Goal: Task Accomplishment & Management: Complete application form

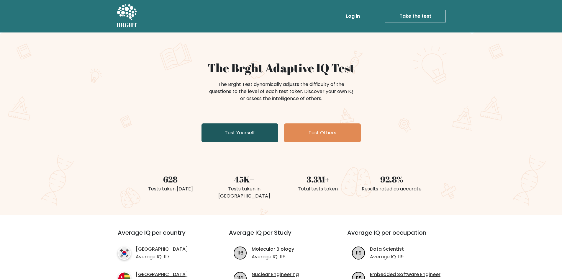
click at [252, 136] on link "Test Yourself" at bounding box center [240, 132] width 77 height 19
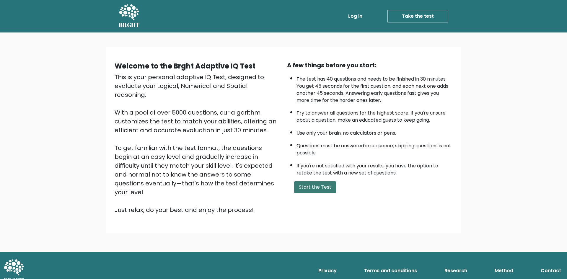
click at [314, 190] on button "Start the Test" at bounding box center [315, 187] width 42 height 12
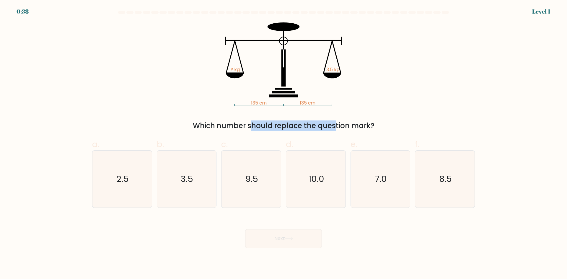
drag, startPoint x: 196, startPoint y: 127, endPoint x: 282, endPoint y: 125, distance: 86.2
click at [282, 125] on div "Which number should replace the question mark?" at bounding box center [284, 125] width 376 height 11
click at [258, 115] on div "135 cm 135 cm ? kg 3.5 kg Which number should replace the question mark?" at bounding box center [284, 76] width 390 height 109
click at [187, 180] on text "3.5" at bounding box center [187, 179] width 12 height 12
click at [283, 143] on input "b. 3.5" at bounding box center [283, 142] width 0 height 4
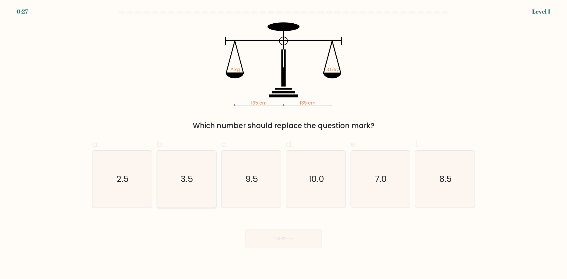
radio input "true"
click at [274, 240] on button "Next" at bounding box center [283, 238] width 77 height 19
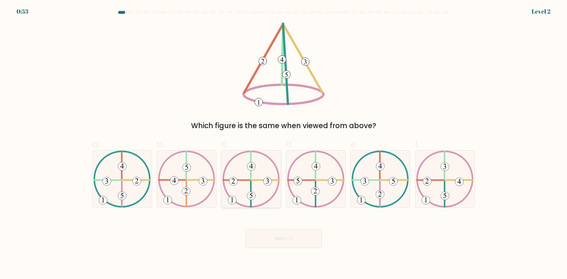
click at [243, 177] on icon at bounding box center [251, 179] width 58 height 57
click at [283, 143] on input "c." at bounding box center [283, 142] width 0 height 4
radio input "true"
click at [278, 236] on button "Next" at bounding box center [283, 238] width 77 height 19
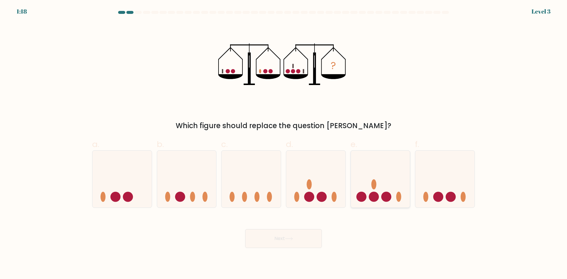
click at [374, 175] on icon at bounding box center [380, 178] width 59 height 49
click at [284, 143] on input "e." at bounding box center [283, 142] width 0 height 4
radio input "true"
click at [305, 243] on button "Next" at bounding box center [283, 238] width 77 height 19
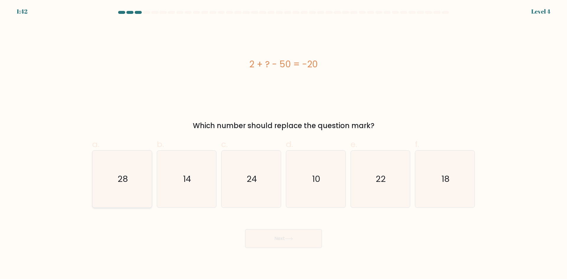
click at [144, 188] on icon "28" at bounding box center [122, 179] width 57 height 57
click at [283, 143] on input "a. 28" at bounding box center [283, 142] width 0 height 4
radio input "true"
click at [304, 243] on button "Next" at bounding box center [283, 238] width 77 height 19
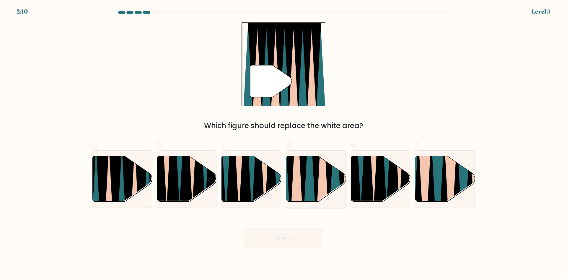
click at [316, 171] on icon at bounding box center [315, 155] width 13 height 119
click at [284, 143] on input "d." at bounding box center [283, 142] width 0 height 4
radio input "true"
click at [306, 234] on button "Next" at bounding box center [283, 238] width 77 height 19
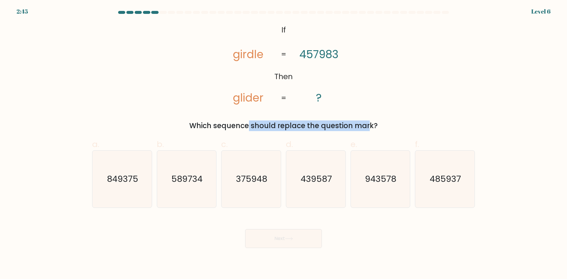
drag, startPoint x: 248, startPoint y: 127, endPoint x: 316, endPoint y: 126, distance: 67.9
click at [316, 126] on div "Which sequence should replace the question mark?" at bounding box center [284, 125] width 376 height 11
click at [268, 106] on icon "@import url('https://fonts.googleapis.com/css?family=Abril+Fatface:400,100,100i…" at bounding box center [284, 64] width 136 height 84
click at [442, 186] on icon "485937" at bounding box center [444, 179] width 57 height 57
click at [284, 143] on input "f. 485937" at bounding box center [283, 142] width 0 height 4
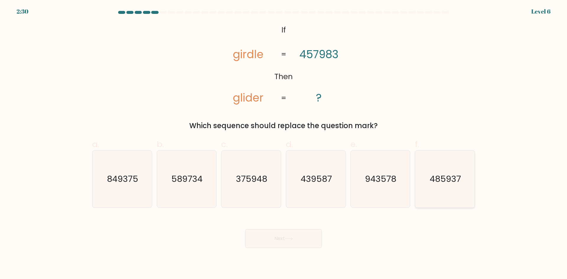
radio input "true"
click at [303, 242] on button "Next" at bounding box center [283, 238] width 77 height 19
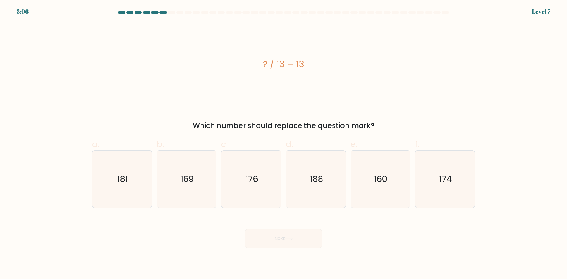
drag, startPoint x: 275, startPoint y: 62, endPoint x: 281, endPoint y: 61, distance: 6.2
click at [281, 61] on div "? / 13 = 13" at bounding box center [283, 64] width 383 height 13
click at [274, 67] on div "? / 13 = 13" at bounding box center [283, 64] width 383 height 13
drag, startPoint x: 264, startPoint y: 65, endPoint x: 294, endPoint y: 68, distance: 29.7
click at [294, 68] on div "? / 13 = 13" at bounding box center [283, 64] width 383 height 13
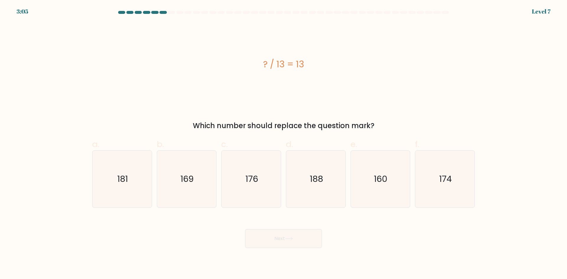
click at [291, 91] on div "? / 13 = 13" at bounding box center [283, 64] width 383 height 84
click at [286, 99] on div "? / 13 = 13" at bounding box center [283, 64] width 383 height 84
click at [202, 186] on icon "169" at bounding box center [186, 179] width 57 height 57
click at [283, 143] on input "b. 169" at bounding box center [283, 142] width 0 height 4
radio input "true"
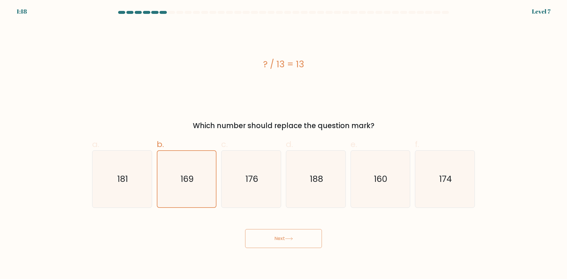
click at [292, 240] on icon at bounding box center [288, 238] width 7 height 3
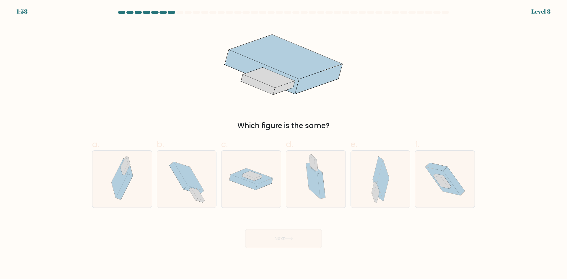
drag, startPoint x: 311, startPoint y: 125, endPoint x: 320, endPoint y: 124, distance: 8.6
click at [320, 124] on div "Which figure is the same?" at bounding box center [284, 125] width 376 height 11
click at [200, 128] on div "Which figure is the same?" at bounding box center [284, 125] width 376 height 11
click at [391, 189] on div at bounding box center [380, 179] width 60 height 58
click at [284, 143] on input "e." at bounding box center [283, 142] width 0 height 4
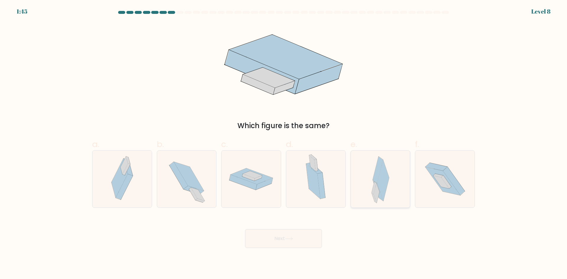
radio input "true"
click at [303, 243] on button "Next" at bounding box center [283, 238] width 77 height 19
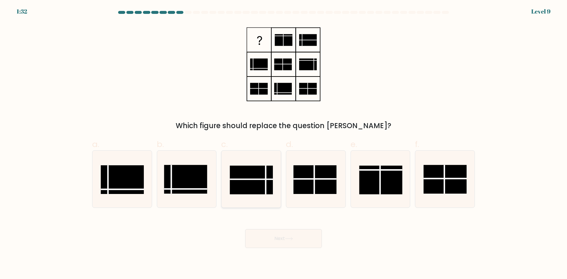
click at [264, 198] on icon at bounding box center [251, 179] width 57 height 57
click at [283, 143] on input "c." at bounding box center [283, 142] width 0 height 4
radio input "true"
click at [293, 239] on icon at bounding box center [289, 238] width 8 height 3
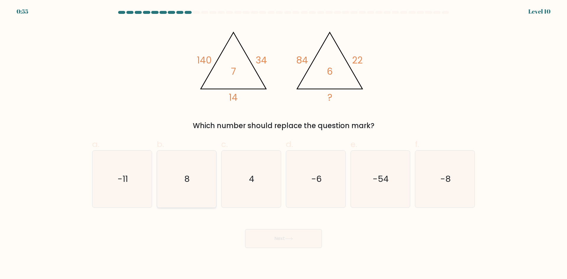
click at [195, 199] on icon "8" at bounding box center [186, 179] width 57 height 57
click at [283, 143] on input "b. 8" at bounding box center [283, 142] width 0 height 4
radio input "true"
click at [296, 253] on body "0:55 Level 10" at bounding box center [283, 139] width 567 height 279
click at [295, 236] on button "Next" at bounding box center [283, 238] width 77 height 19
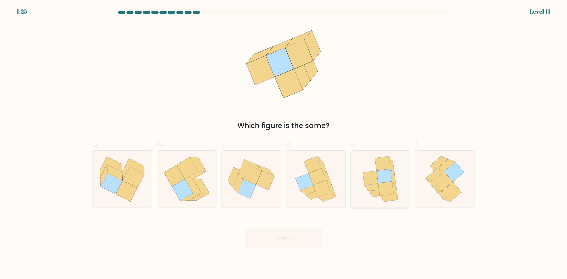
click at [385, 195] on icon at bounding box center [385, 189] width 15 height 14
click at [284, 143] on input "e." at bounding box center [283, 142] width 0 height 4
radio input "true"
click at [299, 241] on button "Next" at bounding box center [283, 238] width 77 height 19
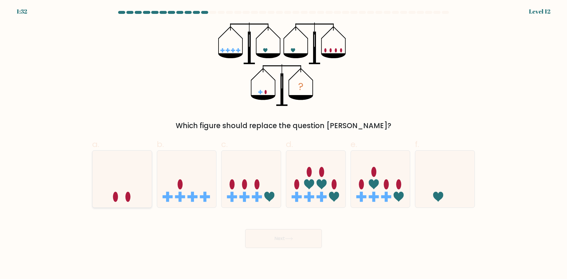
click at [130, 196] on ellipse at bounding box center [127, 197] width 5 height 10
click at [283, 143] on input "a." at bounding box center [283, 142] width 0 height 4
radio input "true"
click at [272, 237] on button "Next" at bounding box center [283, 238] width 77 height 19
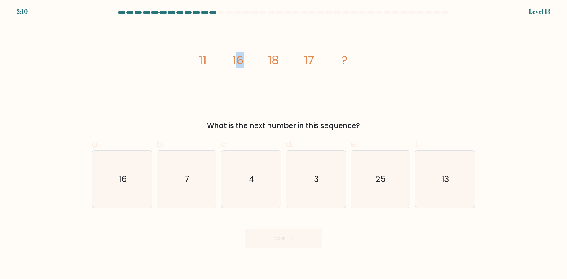
drag, startPoint x: 235, startPoint y: 62, endPoint x: 245, endPoint y: 62, distance: 9.8
click at [245, 62] on icon "image/svg+xml 11 16 18 17 ?" at bounding box center [283, 64] width 177 height 84
click at [257, 66] on icon "image/svg+xml 11 16 18 17 ?" at bounding box center [283, 64] width 177 height 84
drag, startPoint x: 315, startPoint y: 57, endPoint x: 301, endPoint y: 59, distance: 14.0
click at [303, 58] on icon "image/svg+xml 11 16 18 17 ?" at bounding box center [283, 64] width 177 height 84
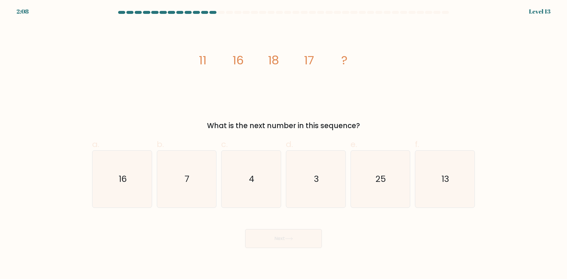
click at [241, 69] on icon "image/svg+xml 11 16 18 17 ?" at bounding box center [283, 64] width 177 height 84
click at [456, 186] on icon "13" at bounding box center [444, 179] width 57 height 57
click at [284, 143] on input "f. 13" at bounding box center [283, 142] width 0 height 4
radio input "true"
click at [302, 235] on button "Next" at bounding box center [283, 238] width 77 height 19
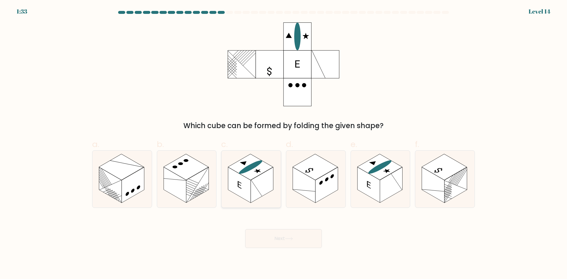
click at [252, 185] on rect at bounding box center [262, 185] width 22 height 36
click at [283, 143] on input "c." at bounding box center [283, 142] width 0 height 4
radio input "true"
click at [290, 234] on button "Next" at bounding box center [283, 238] width 77 height 19
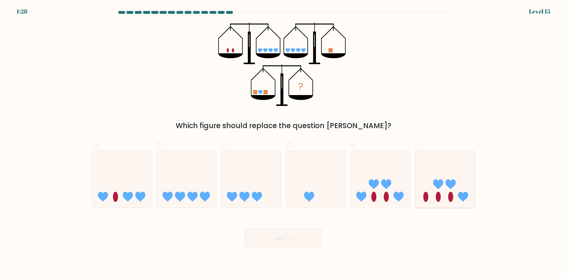
click at [448, 200] on icon at bounding box center [444, 178] width 59 height 49
click at [284, 143] on input "f." at bounding box center [283, 142] width 0 height 4
radio input "true"
click at [308, 240] on button "Next" at bounding box center [283, 238] width 77 height 19
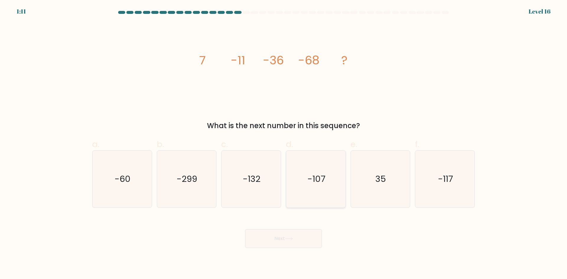
click at [340, 186] on icon "-107" at bounding box center [315, 179] width 57 height 57
click at [284, 143] on input "d. -107" at bounding box center [283, 142] width 0 height 4
radio input "true"
click at [304, 243] on button "Next" at bounding box center [283, 238] width 77 height 19
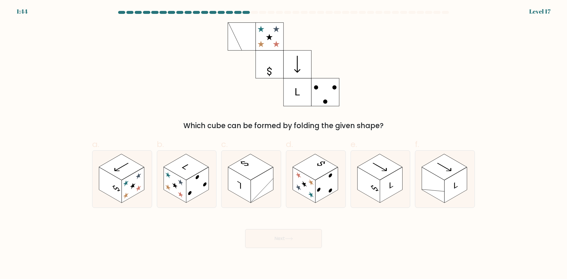
click at [452, 14] on div at bounding box center [284, 13] width 390 height 5
click at [445, 12] on div at bounding box center [445, 12] width 7 height 3
drag, startPoint x: 386, startPoint y: 182, endPoint x: 301, endPoint y: 237, distance: 101.5
click at [386, 182] on rect at bounding box center [391, 185] width 22 height 36
click at [284, 143] on input "e." at bounding box center [283, 142] width 0 height 4
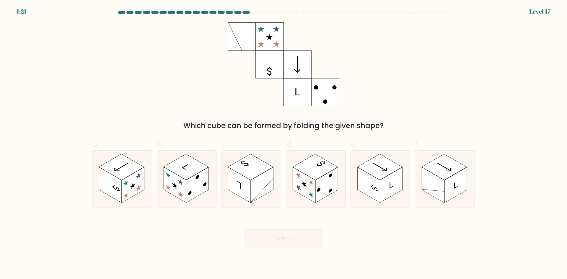
radio input "true"
click at [284, 242] on button "Next" at bounding box center [283, 238] width 77 height 19
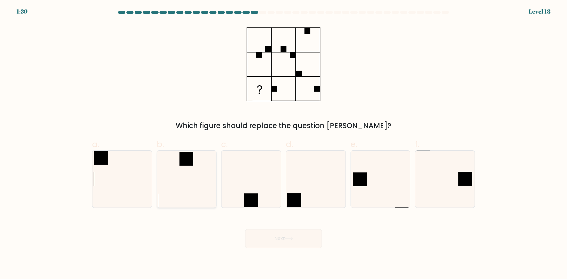
drag, startPoint x: 188, startPoint y: 163, endPoint x: 209, endPoint y: 173, distance: 23.5
click at [189, 163] on rect at bounding box center [186, 159] width 14 height 14
click at [283, 143] on input "b." at bounding box center [283, 142] width 0 height 4
radio input "true"
drag, startPoint x: 278, startPoint y: 235, endPoint x: 287, endPoint y: 241, distance: 10.8
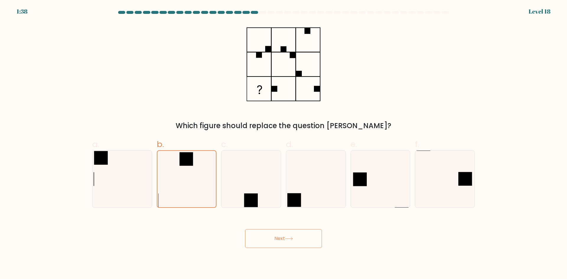
click at [279, 236] on button "Next" at bounding box center [283, 238] width 77 height 19
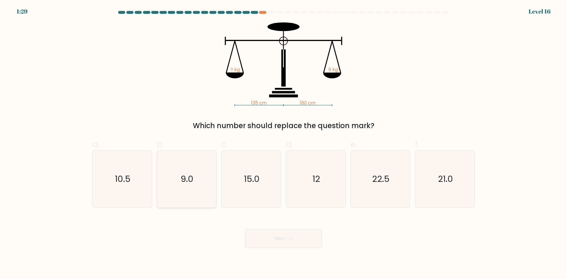
drag, startPoint x: 197, startPoint y: 198, endPoint x: 221, endPoint y: 214, distance: 29.2
click at [197, 198] on icon "9.0" at bounding box center [186, 179] width 57 height 57
click at [283, 143] on input "b. 9.0" at bounding box center [283, 142] width 0 height 4
radio input "true"
click at [294, 259] on body "1:29 Level 16" at bounding box center [283, 139] width 567 height 279
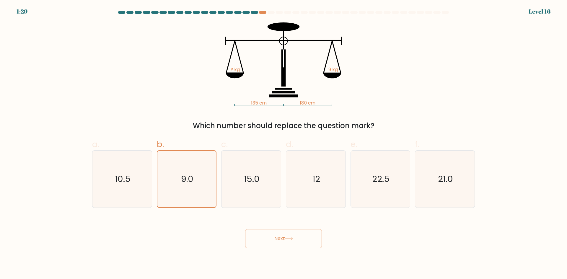
click at [273, 238] on button "Next" at bounding box center [283, 238] width 77 height 19
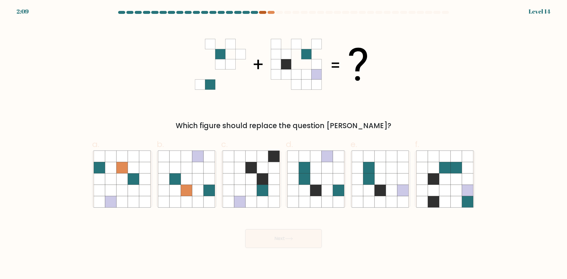
click at [266, 13] on at bounding box center [283, 12] width 332 height 3
click at [264, 12] on div at bounding box center [262, 12] width 7 height 3
click at [272, 12] on div at bounding box center [270, 12] width 7 height 3
click at [265, 13] on at bounding box center [283, 12] width 332 height 3
drag, startPoint x: 264, startPoint y: 13, endPoint x: 261, endPoint y: 14, distance: 3.2
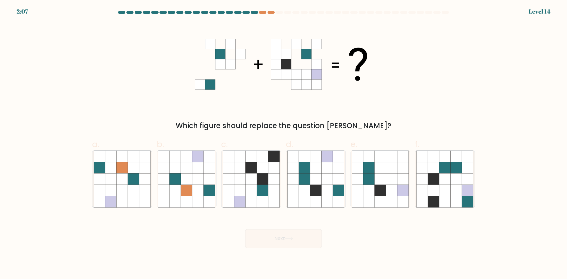
click at [264, 14] on div at bounding box center [262, 12] width 7 height 3
click at [261, 14] on div at bounding box center [284, 13] width 390 height 5
click at [259, 14] on div at bounding box center [284, 13] width 390 height 5
click at [257, 14] on div at bounding box center [284, 13] width 390 height 5
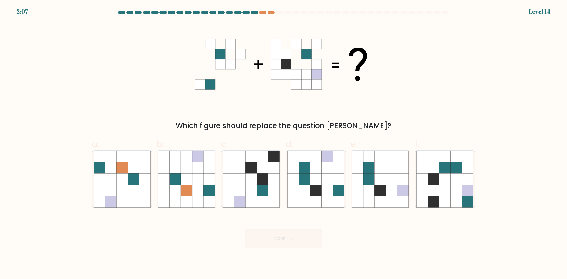
click at [259, 12] on div at bounding box center [262, 12] width 7 height 3
click at [257, 12] on div at bounding box center [254, 12] width 7 height 3
drag, startPoint x: 256, startPoint y: 12, endPoint x: 252, endPoint y: 12, distance: 3.6
click at [252, 12] on div at bounding box center [254, 12] width 7 height 3
drag, startPoint x: 252, startPoint y: 12, endPoint x: 241, endPoint y: 13, distance: 10.6
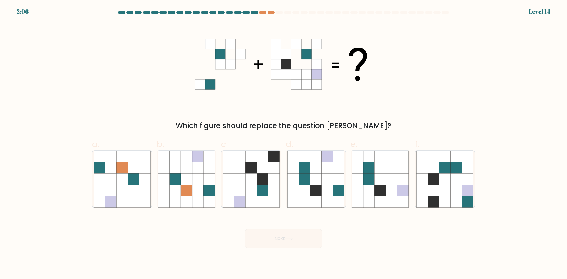
click at [248, 13] on at bounding box center [283, 12] width 332 height 3
click at [239, 14] on div at bounding box center [237, 12] width 7 height 3
drag, startPoint x: 240, startPoint y: 14, endPoint x: 243, endPoint y: 14, distance: 3.5
click at [240, 14] on div at bounding box center [237, 12] width 7 height 3
drag, startPoint x: 243, startPoint y: 14, endPoint x: 249, endPoint y: 14, distance: 5.6
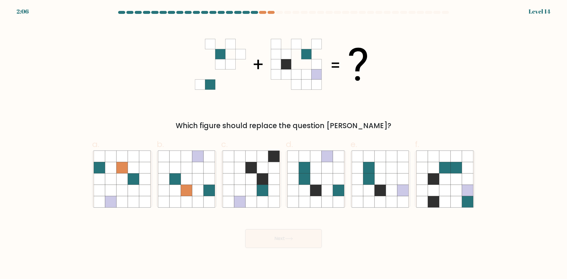
click at [245, 14] on at bounding box center [283, 12] width 332 height 3
drag, startPoint x: 253, startPoint y: 14, endPoint x: 264, endPoint y: 14, distance: 10.9
click at [259, 14] on div at bounding box center [284, 13] width 390 height 5
click at [279, 14] on div at bounding box center [279, 12] width 7 height 3
drag, startPoint x: 279, startPoint y: 14, endPoint x: 276, endPoint y: 13, distance: 3.0
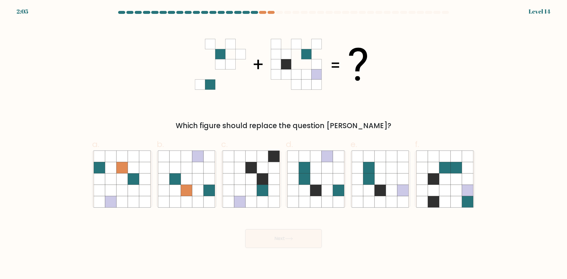
click at [279, 14] on div at bounding box center [279, 12] width 7 height 3
drag, startPoint x: 272, startPoint y: 13, endPoint x: 269, endPoint y: 12, distance: 3.0
click at [270, 13] on div at bounding box center [270, 12] width 7 height 3
click at [269, 12] on div at bounding box center [270, 12] width 7 height 3
click at [264, 13] on at bounding box center [283, 12] width 332 height 3
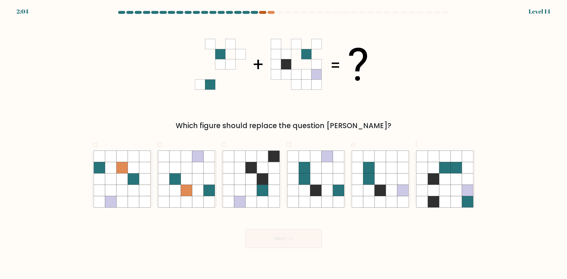
click at [262, 13] on div at bounding box center [262, 12] width 7 height 3
click at [263, 13] on div at bounding box center [262, 12] width 7 height 3
click at [264, 13] on div at bounding box center [262, 12] width 7 height 3
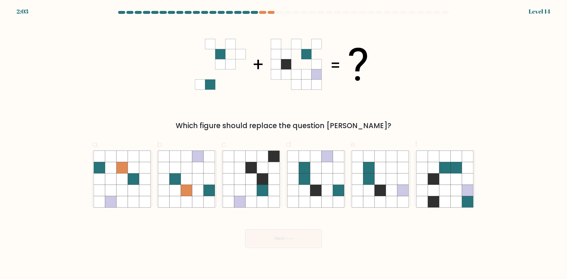
click at [279, 14] on div at bounding box center [284, 13] width 390 height 5
click at [287, 13] on at bounding box center [283, 12] width 332 height 3
drag, startPoint x: 431, startPoint y: 163, endPoint x: 407, endPoint y: 226, distance: 67.6
click at [407, 227] on div "Next" at bounding box center [284, 231] width 390 height 33
drag, startPoint x: 317, startPoint y: 125, endPoint x: 336, endPoint y: 128, distance: 18.4
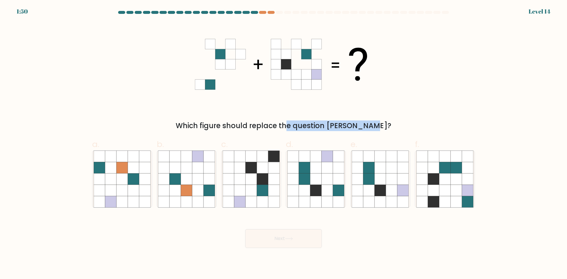
click at [336, 128] on div "Which figure should replace the question mark?" at bounding box center [284, 125] width 376 height 11
click at [326, 109] on div "Which figure should replace the question mark?" at bounding box center [284, 76] width 390 height 109
click at [321, 167] on icon at bounding box center [315, 167] width 11 height 11
click at [284, 143] on input "d." at bounding box center [283, 142] width 0 height 4
radio input "true"
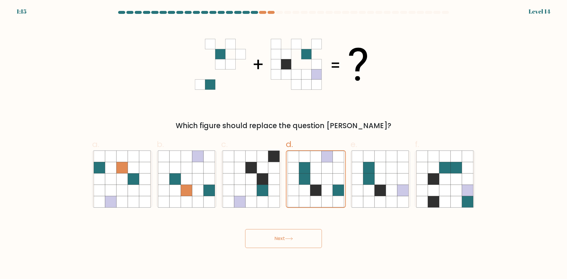
click at [317, 236] on button "Next" at bounding box center [283, 238] width 77 height 19
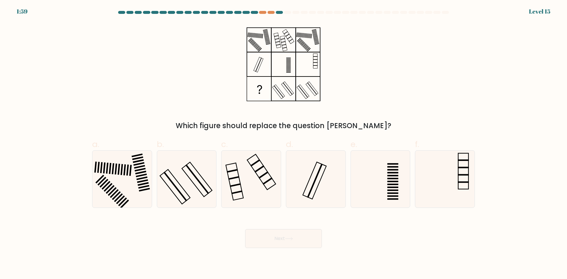
click at [302, 235] on button "Next" at bounding box center [283, 238] width 77 height 19
drag, startPoint x: 273, startPoint y: 35, endPoint x: 277, endPoint y: 22, distance: 13.0
click at [275, 32] on icon at bounding box center [284, 64] width 74 height 84
click at [274, 11] on div at bounding box center [270, 12] width 7 height 3
click at [273, 11] on div at bounding box center [270, 12] width 7 height 3
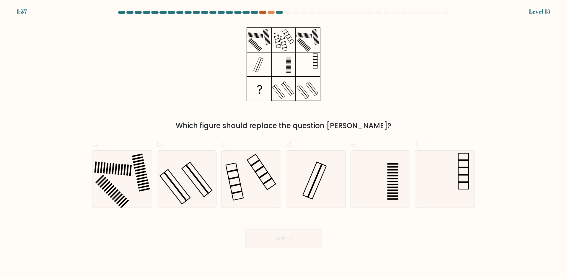
click at [266, 12] on at bounding box center [283, 12] width 332 height 3
click at [266, 12] on div at bounding box center [262, 12] width 7 height 3
click at [270, 13] on div at bounding box center [270, 12] width 7 height 3
click at [267, 12] on at bounding box center [283, 12] width 332 height 3
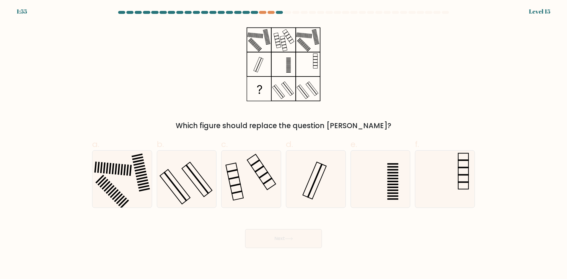
click at [264, 10] on div "1:55 Level 15" at bounding box center [283, 8] width 567 height 16
click at [270, 11] on div at bounding box center [270, 12] width 7 height 3
drag, startPoint x: 205, startPoint y: 128, endPoint x: 310, endPoint y: 131, distance: 105.4
click at [310, 131] on div "Which figure should replace the question mark?" at bounding box center [284, 125] width 376 height 11
click at [330, 126] on div "Which figure should replace the question mark?" at bounding box center [284, 125] width 376 height 11
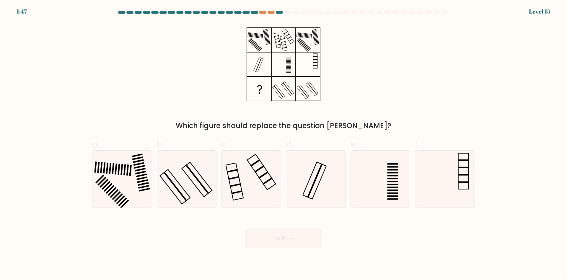
drag, startPoint x: 345, startPoint y: 126, endPoint x: 362, endPoint y: 124, distance: 17.2
click at [354, 125] on div "Which figure should replace the question mark?" at bounding box center [284, 125] width 376 height 11
click at [362, 124] on div "Which figure should replace the question mark?" at bounding box center [284, 125] width 376 height 11
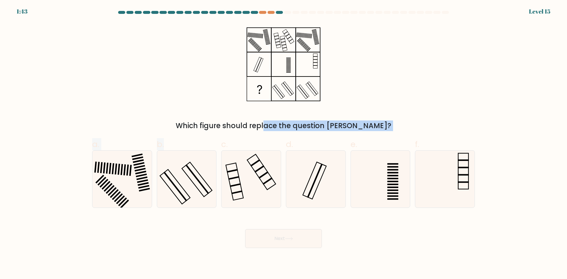
drag, startPoint x: 210, startPoint y: 131, endPoint x: 224, endPoint y: 125, distance: 15.9
click at [229, 125] on form at bounding box center [283, 129] width 567 height 237
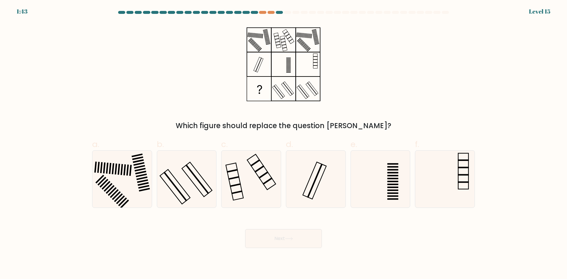
click at [224, 125] on div "Which figure should replace the question mark?" at bounding box center [284, 125] width 376 height 11
drag, startPoint x: 203, startPoint y: 124, endPoint x: 231, endPoint y: 124, distance: 27.8
click at [231, 124] on div "Which figure should replace the question mark?" at bounding box center [284, 125] width 376 height 11
click at [204, 124] on div "Which figure should replace the question mark?" at bounding box center [284, 125] width 376 height 11
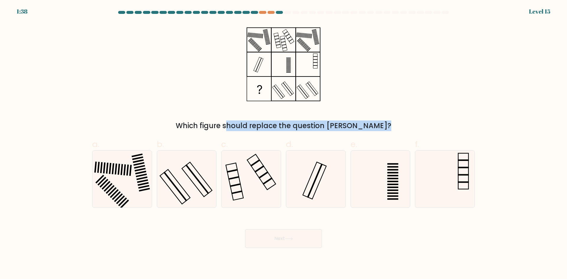
drag, startPoint x: 193, startPoint y: 124, endPoint x: 349, endPoint y: 124, distance: 155.9
click at [349, 124] on div "Which figure should replace the question mark?" at bounding box center [284, 125] width 376 height 11
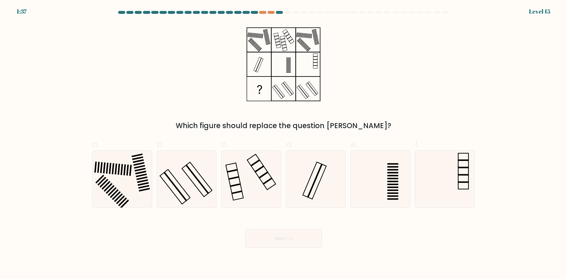
click at [332, 97] on div "Which figure should replace the question mark?" at bounding box center [284, 76] width 390 height 109
click at [285, 40] on rect at bounding box center [283, 43] width 7 height 15
click at [258, 41] on icon at bounding box center [284, 64] width 74 height 84
click at [279, 66] on icon at bounding box center [284, 64] width 74 height 84
click at [305, 63] on icon at bounding box center [284, 64] width 74 height 84
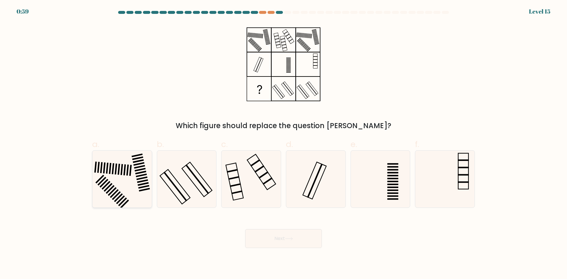
click at [136, 186] on icon at bounding box center [122, 179] width 57 height 57
click at [283, 143] on input "a." at bounding box center [283, 142] width 0 height 4
radio input "true"
click at [276, 233] on button "Next" at bounding box center [283, 238] width 77 height 19
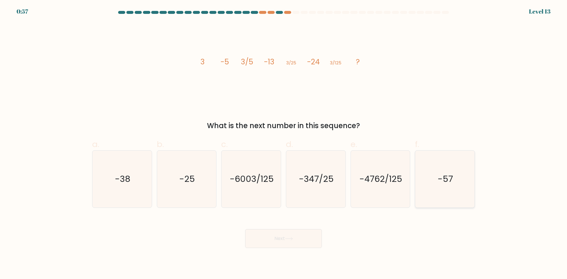
click at [429, 183] on icon "-57" at bounding box center [444, 179] width 57 height 57
click at [284, 143] on input "f. -57" at bounding box center [283, 142] width 0 height 4
radio input "true"
click at [301, 233] on button "Next" at bounding box center [283, 238] width 77 height 19
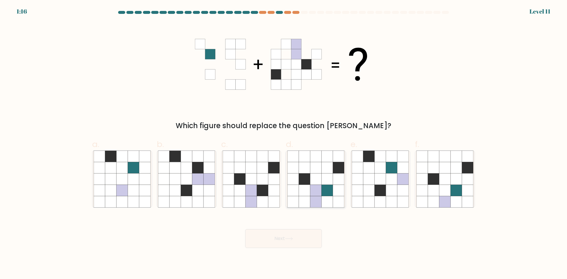
click at [303, 195] on icon at bounding box center [304, 190] width 11 height 11
click at [284, 143] on input "d." at bounding box center [283, 142] width 0 height 4
radio input "true"
click at [299, 243] on button "Next" at bounding box center [283, 238] width 77 height 19
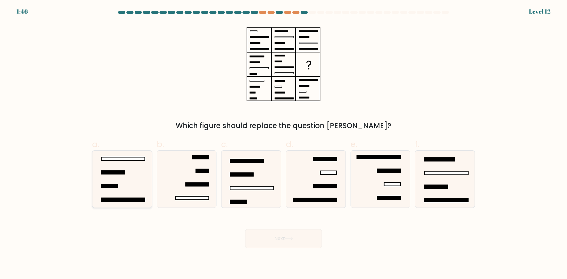
click at [136, 183] on icon at bounding box center [122, 179] width 57 height 57
click at [283, 143] on input "a." at bounding box center [283, 142] width 0 height 4
radio input "true"
click at [275, 238] on button "Next" at bounding box center [283, 238] width 77 height 19
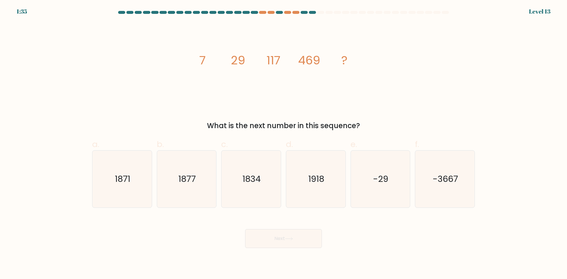
click at [196, 193] on icon "1877" at bounding box center [186, 179] width 57 height 57
click at [283, 143] on input "b. 1877" at bounding box center [283, 142] width 0 height 4
radio input "true"
click at [272, 239] on button "Next" at bounding box center [283, 238] width 77 height 19
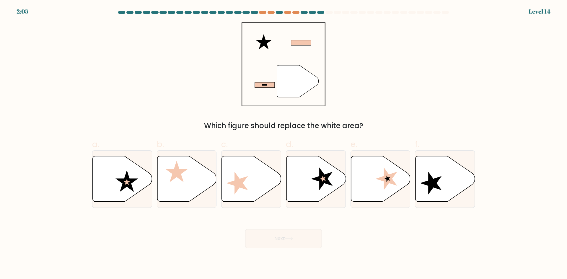
drag, startPoint x: 255, startPoint y: 125, endPoint x: 335, endPoint y: 129, distance: 80.4
click at [334, 129] on div "Which figure should replace the white area?" at bounding box center [284, 125] width 376 height 11
click at [349, 120] on div "Which figure should replace the white area?" at bounding box center [284, 125] width 376 height 11
click at [372, 173] on icon at bounding box center [380, 178] width 59 height 45
click at [284, 143] on input "e." at bounding box center [283, 142] width 0 height 4
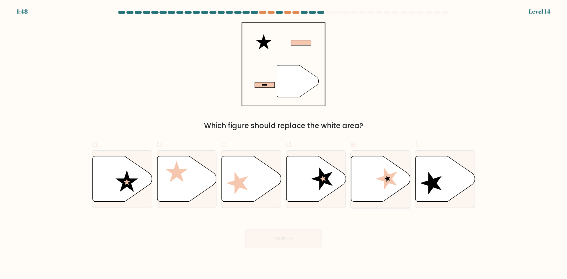
radio input "true"
click at [281, 240] on button "Next" at bounding box center [283, 238] width 77 height 19
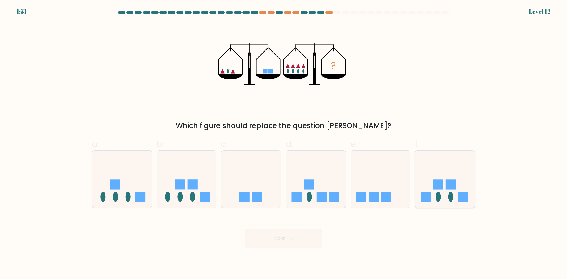
click at [437, 186] on rect at bounding box center [438, 184] width 10 height 10
click at [284, 143] on input "f." at bounding box center [283, 142] width 0 height 4
radio input "true"
click at [280, 237] on button "Next" at bounding box center [283, 238] width 77 height 19
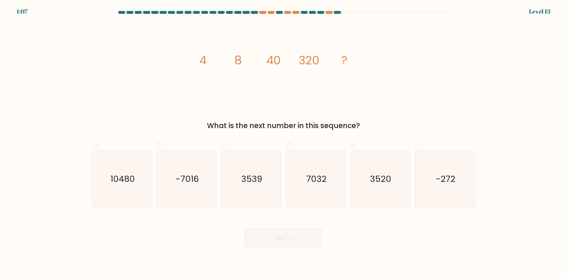
drag, startPoint x: 117, startPoint y: 190, endPoint x: 245, endPoint y: 273, distance: 152.4
click at [122, 190] on icon "10480" at bounding box center [122, 179] width 57 height 57
click at [128, 195] on icon "10480" at bounding box center [122, 179] width 57 height 57
click at [283, 143] on input "a. 10480" at bounding box center [283, 142] width 0 height 4
radio input "true"
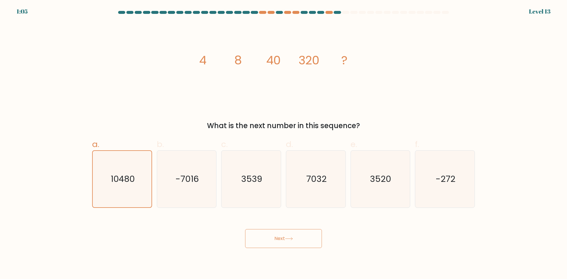
click at [275, 243] on button "Next" at bounding box center [283, 238] width 77 height 19
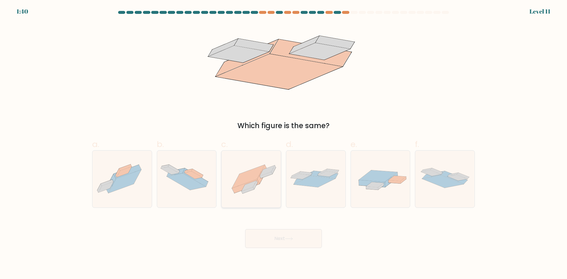
click at [267, 186] on icon at bounding box center [250, 179] width 59 height 44
click at [283, 143] on input "c." at bounding box center [283, 142] width 0 height 4
radio input "true"
click at [298, 240] on button "Next" at bounding box center [283, 238] width 77 height 19
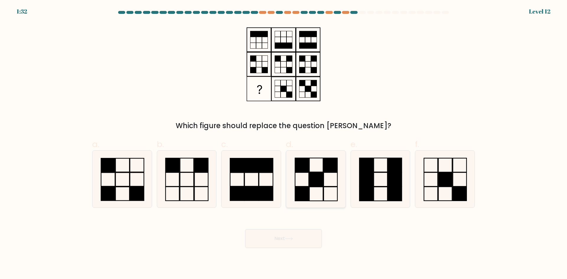
click at [313, 176] on rect at bounding box center [316, 179] width 14 height 14
click at [284, 143] on input "d." at bounding box center [283, 142] width 0 height 4
radio input "true"
click at [185, 168] on icon at bounding box center [186, 179] width 57 height 57
click at [283, 143] on input "b." at bounding box center [283, 142] width 0 height 4
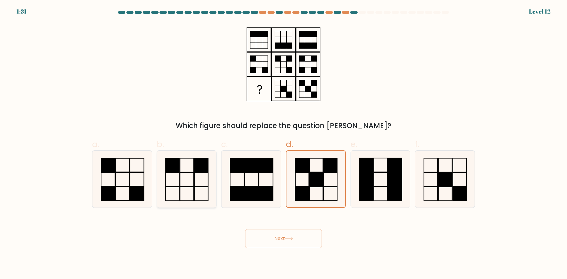
radio input "true"
click at [308, 181] on icon at bounding box center [315, 179] width 57 height 57
click at [284, 143] on input "d." at bounding box center [283, 142] width 0 height 4
radio input "true"
click at [180, 178] on rect at bounding box center [187, 179] width 14 height 14
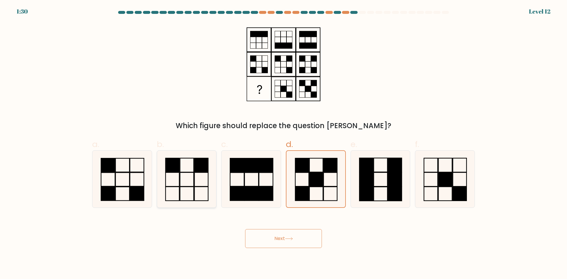
click at [283, 143] on input "b." at bounding box center [283, 142] width 0 height 4
radio input "true"
click at [327, 180] on icon at bounding box center [315, 179] width 57 height 57
click at [284, 143] on input "d." at bounding box center [283, 142] width 0 height 4
radio input "true"
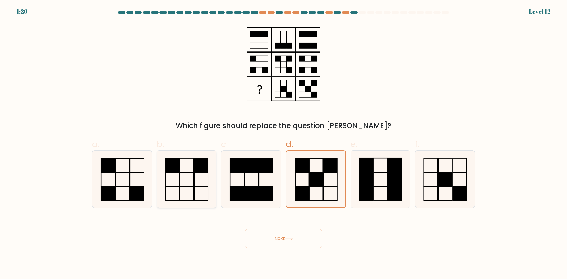
click at [191, 175] on icon at bounding box center [186, 179] width 57 height 57
click at [283, 143] on input "b." at bounding box center [283, 142] width 0 height 4
radio input "true"
click at [299, 179] on icon at bounding box center [315, 179] width 57 height 57
click at [284, 143] on input "d." at bounding box center [283, 142] width 0 height 4
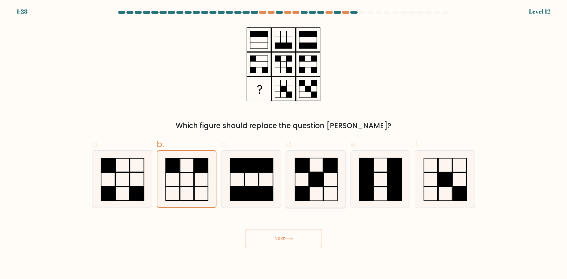
radio input "true"
click at [183, 176] on icon at bounding box center [186, 179] width 57 height 57
click at [283, 143] on input "b." at bounding box center [283, 142] width 0 height 4
radio input "true"
click at [314, 175] on rect at bounding box center [316, 179] width 14 height 14
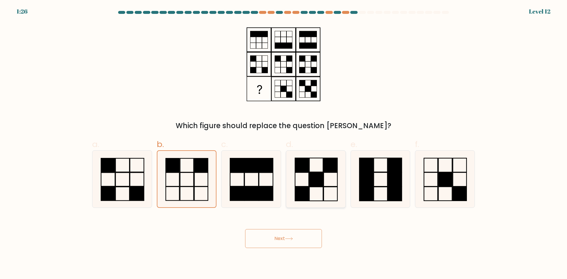
click at [284, 143] on input "d." at bounding box center [283, 142] width 0 height 4
radio input "true"
click at [202, 180] on icon at bounding box center [186, 179] width 57 height 57
click at [283, 143] on input "b." at bounding box center [283, 142] width 0 height 4
radio input "true"
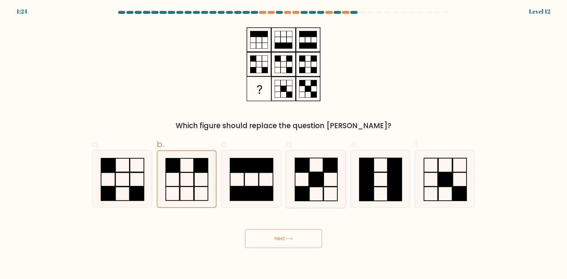
click at [317, 179] on rect at bounding box center [316, 179] width 14 height 14
click at [284, 143] on input "d." at bounding box center [283, 142] width 0 height 4
radio input "true"
click at [201, 178] on icon at bounding box center [186, 179] width 57 height 57
click at [283, 143] on input "b." at bounding box center [283, 142] width 0 height 4
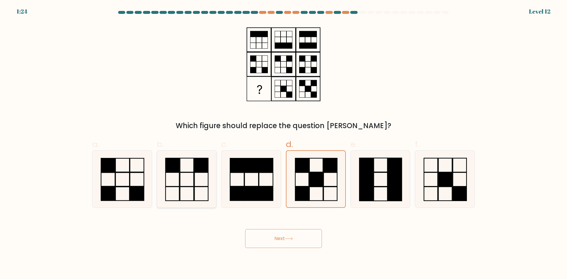
radio input "true"
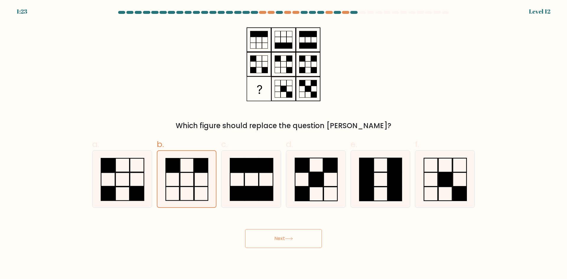
click at [291, 243] on button "Next" at bounding box center [283, 238] width 77 height 19
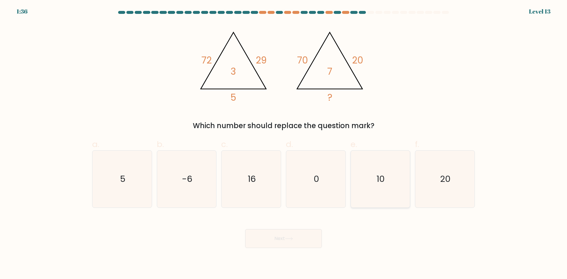
drag, startPoint x: 392, startPoint y: 187, endPoint x: 298, endPoint y: 219, distance: 99.3
click at [392, 187] on icon "10" at bounding box center [380, 179] width 57 height 57
click at [284, 143] on input "e. 10" at bounding box center [283, 142] width 0 height 4
radio input "true"
click at [299, 242] on button "Next" at bounding box center [283, 238] width 77 height 19
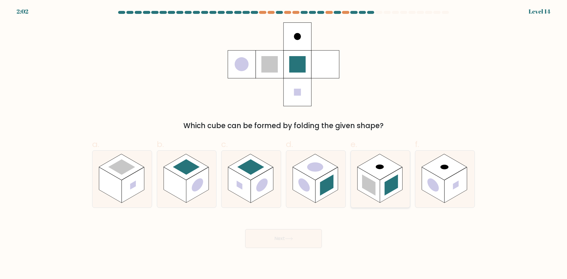
click at [386, 184] on rect at bounding box center [391, 184] width 14 height 21
click at [284, 143] on input "e." at bounding box center [283, 142] width 0 height 4
radio input "true"
click at [295, 240] on button "Next" at bounding box center [283, 238] width 77 height 19
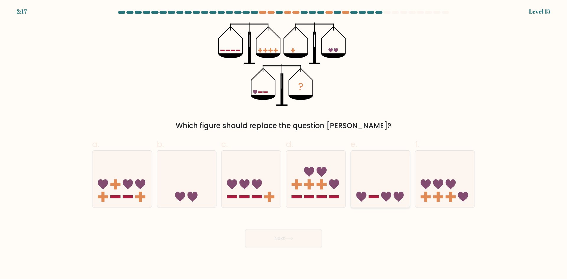
click at [397, 186] on icon at bounding box center [380, 178] width 59 height 49
click at [284, 143] on input "e." at bounding box center [283, 142] width 0 height 4
radio input "true"
click at [296, 239] on button "Next" at bounding box center [283, 238] width 77 height 19
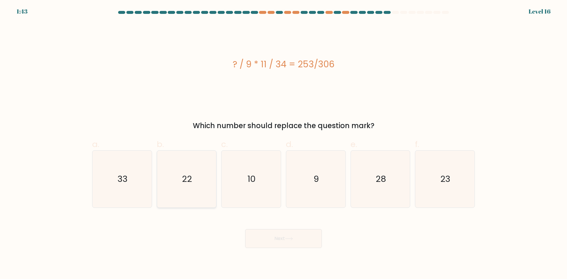
click at [192, 188] on icon "22" at bounding box center [186, 179] width 57 height 57
click at [283, 143] on input "b. 22" at bounding box center [283, 142] width 0 height 4
radio input "true"
click at [300, 238] on button "Next" at bounding box center [283, 238] width 77 height 19
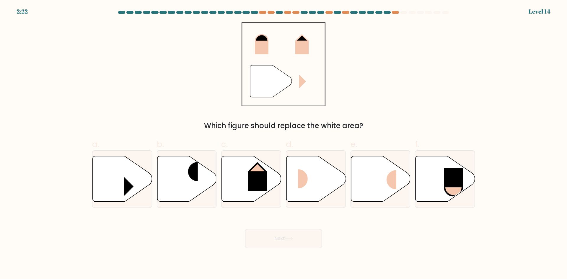
drag, startPoint x: 211, startPoint y: 125, endPoint x: 358, endPoint y: 120, distance: 146.8
click at [357, 120] on div "" Which figure should replace the white area?" at bounding box center [284, 76] width 390 height 109
click at [366, 111] on div "" Which figure should replace the white area?" at bounding box center [284, 76] width 390 height 109
click at [247, 164] on icon at bounding box center [251, 178] width 59 height 45
click at [283, 143] on input "c." at bounding box center [283, 142] width 0 height 4
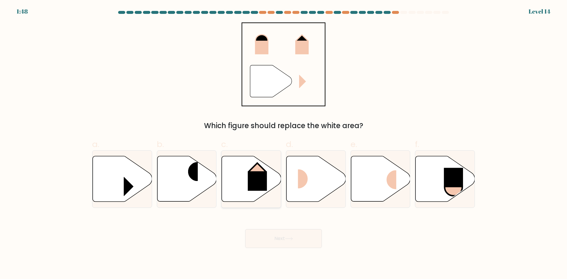
radio input "true"
click at [299, 238] on button "Next" at bounding box center [283, 238] width 77 height 19
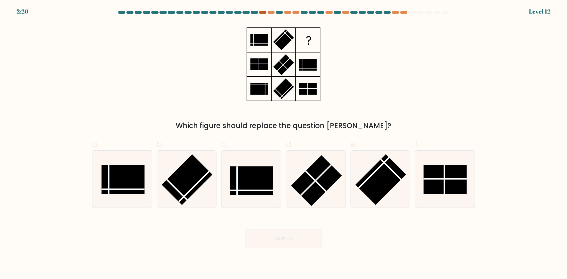
click at [261, 13] on div at bounding box center [262, 12] width 7 height 3
click at [269, 12] on div at bounding box center [270, 12] width 7 height 3
click at [317, 90] on icon at bounding box center [284, 64] width 74 height 84
click at [258, 63] on rect at bounding box center [259, 64] width 18 height 12
click at [183, 177] on rect at bounding box center [187, 179] width 51 height 51
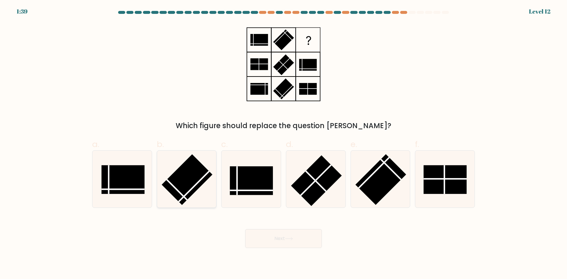
click at [283, 143] on input "b." at bounding box center [283, 142] width 0 height 4
radio input "true"
click at [306, 183] on rect at bounding box center [316, 180] width 51 height 51
click at [284, 143] on input "d." at bounding box center [283, 142] width 0 height 4
radio input "true"
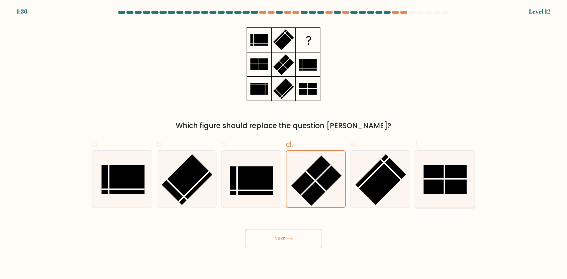
click at [446, 189] on rect at bounding box center [444, 179] width 43 height 29
click at [284, 143] on input "f." at bounding box center [283, 142] width 0 height 4
radio input "true"
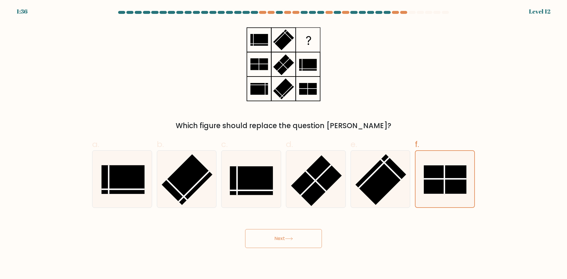
click at [299, 234] on button "Next" at bounding box center [283, 238] width 77 height 19
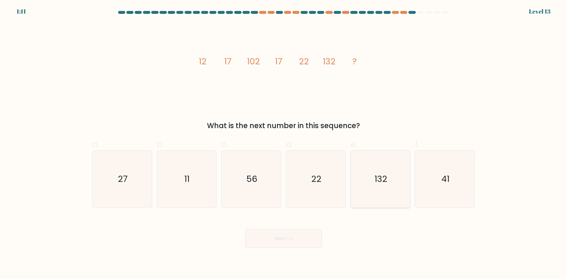
click at [404, 171] on icon "132" at bounding box center [380, 179] width 57 height 57
click at [284, 143] on input "e. 132" at bounding box center [283, 142] width 0 height 4
radio input "true"
click at [257, 190] on icon "56" at bounding box center [251, 179] width 57 height 57
click at [283, 143] on input "c. 56" at bounding box center [283, 142] width 0 height 4
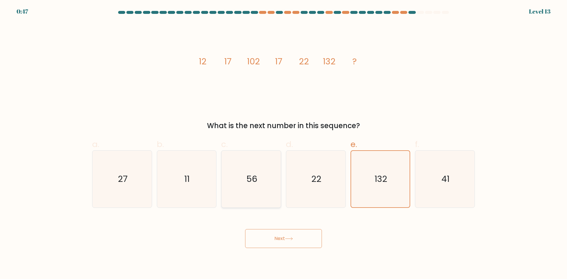
radio input "true"
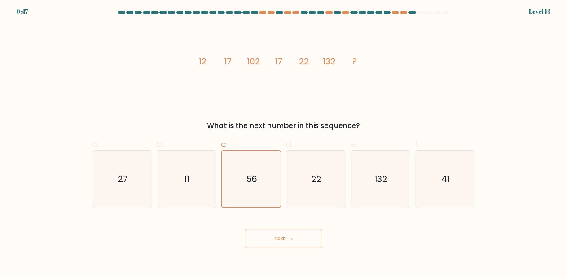
click at [306, 245] on button "Next" at bounding box center [283, 238] width 77 height 19
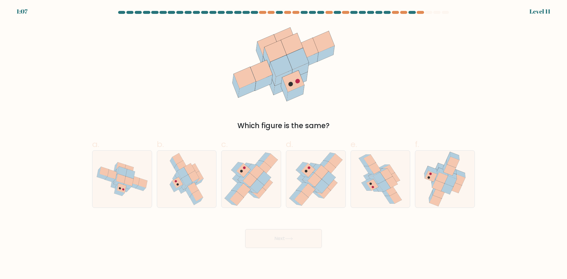
drag, startPoint x: 379, startPoint y: 179, endPoint x: 327, endPoint y: 229, distance: 72.6
click at [379, 181] on icon at bounding box center [379, 178] width 12 height 12
click at [284, 143] on input "e." at bounding box center [283, 142] width 0 height 4
radio input "true"
click at [292, 241] on button "Next" at bounding box center [283, 238] width 77 height 19
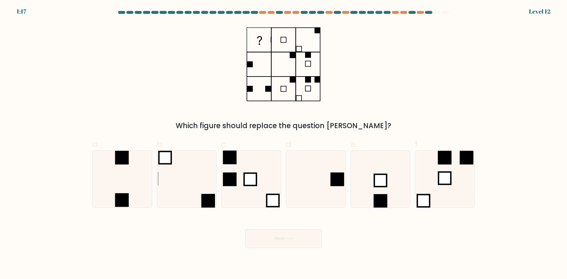
click at [428, 12] on div at bounding box center [428, 12] width 7 height 3
drag, startPoint x: 425, startPoint y: 13, endPoint x: 420, endPoint y: 12, distance: 4.8
click at [420, 12] on at bounding box center [283, 12] width 332 height 3
drag, startPoint x: 439, startPoint y: 13, endPoint x: 443, endPoint y: 14, distance: 4.2
click at [441, 14] on at bounding box center [283, 12] width 332 height 3
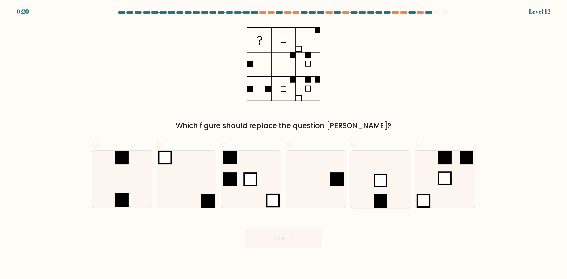
click at [366, 179] on icon at bounding box center [380, 179] width 57 height 57
click at [284, 143] on input "e." at bounding box center [283, 142] width 0 height 4
radio input "true"
click at [425, 185] on icon at bounding box center [444, 179] width 57 height 57
click at [284, 143] on input "f." at bounding box center [283, 142] width 0 height 4
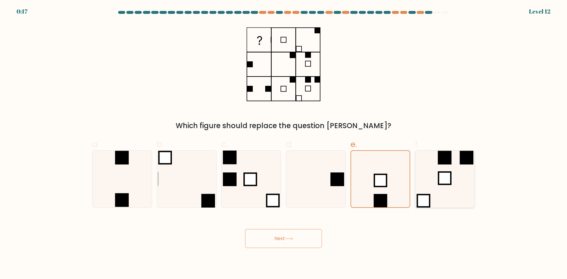
radio input "true"
click at [122, 181] on icon at bounding box center [122, 179] width 57 height 57
click at [283, 143] on input "a." at bounding box center [283, 142] width 0 height 4
radio input "true"
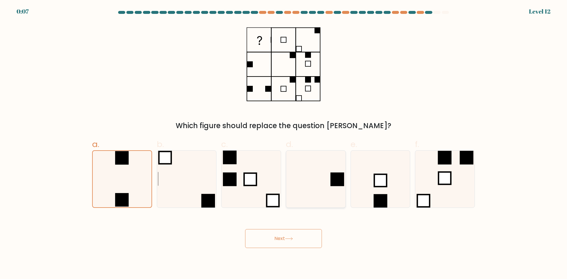
click at [323, 192] on icon at bounding box center [315, 179] width 57 height 57
click at [284, 143] on input "d." at bounding box center [283, 142] width 0 height 4
radio input "true"
click at [298, 236] on button "Next" at bounding box center [283, 238] width 77 height 19
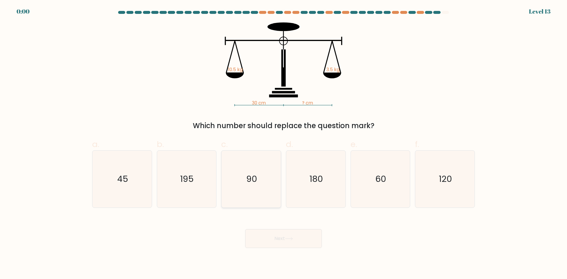
click at [270, 185] on icon "90" at bounding box center [251, 179] width 57 height 57
click at [283, 143] on input "c. 90" at bounding box center [283, 142] width 0 height 4
radio input "true"
click at [287, 236] on button "Next" at bounding box center [283, 238] width 77 height 19
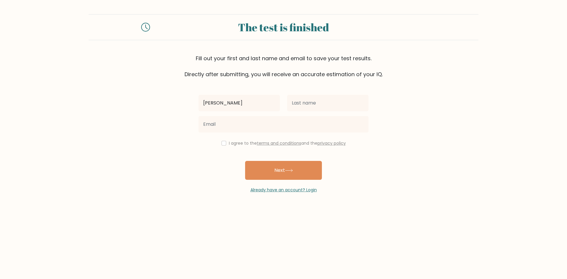
type input "[PERSON_NAME]"
click at [301, 100] on input "text" at bounding box center [327, 103] width 81 height 17
click at [305, 102] on input "Ahmad shawky" at bounding box center [327, 103] width 81 height 17
type input "[PERSON_NAME]"
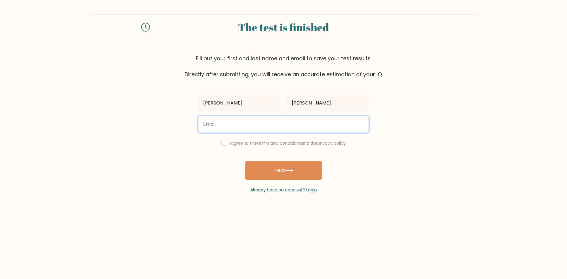
click at [227, 127] on input "email" at bounding box center [283, 124] width 170 height 17
type input "chemisahmedshawky2010@gmail.com"
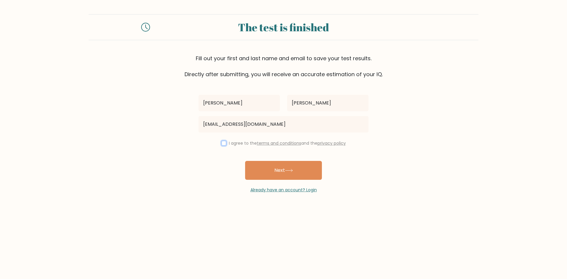
click at [222, 142] on input "checkbox" at bounding box center [223, 143] width 5 height 5
checkbox input "true"
drag, startPoint x: 320, startPoint y: 57, endPoint x: 383, endPoint y: 54, distance: 63.0
click at [383, 54] on div "The test is finished Fill out your first and last name and email to save your t…" at bounding box center [284, 46] width 390 height 64
drag, startPoint x: 188, startPoint y: 75, endPoint x: 223, endPoint y: 76, distance: 34.9
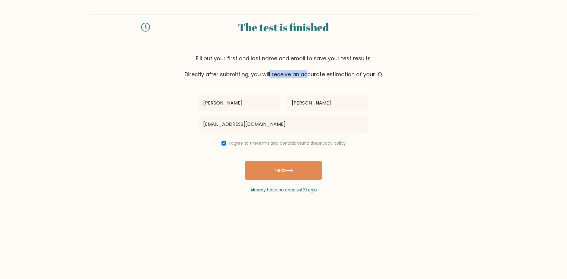
click at [223, 76] on div "Fill out your first and last name and email to save your test results. Directly…" at bounding box center [284, 66] width 390 height 24
drag, startPoint x: 261, startPoint y: 76, endPoint x: 375, endPoint y: 79, distance: 114.0
click at [362, 78] on div "Fill out your first and last name and email to save your test results. Directly…" at bounding box center [284, 66] width 390 height 24
click at [388, 80] on form "The test is finished Fill out your first and last name and email to save your t…" at bounding box center [283, 103] width 567 height 179
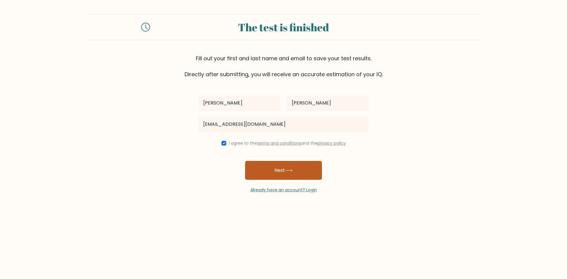
click at [308, 172] on button "Next" at bounding box center [283, 170] width 77 height 19
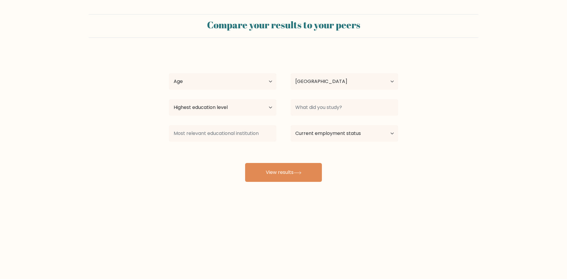
select select "EG"
click at [242, 78] on select "Age Under [DEMOGRAPHIC_DATA] [DEMOGRAPHIC_DATA] [DEMOGRAPHIC_DATA] [DEMOGRAPHIC…" at bounding box center [222, 81] width 107 height 17
select select "min_18"
click at [169, 73] on select "Age Under [DEMOGRAPHIC_DATA] [DEMOGRAPHIC_DATA] [DEMOGRAPHIC_DATA] [DEMOGRAPHIC…" at bounding box center [222, 81] width 107 height 17
click at [298, 84] on select "Country [GEOGRAPHIC_DATA] [GEOGRAPHIC_DATA] [GEOGRAPHIC_DATA] [US_STATE] [GEOGR…" at bounding box center [343, 81] width 107 height 17
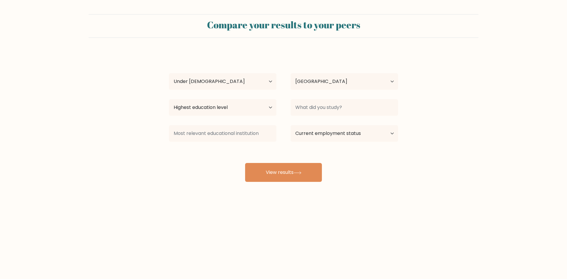
drag, startPoint x: 339, startPoint y: 53, endPoint x: 263, endPoint y: 87, distance: 83.6
click at [275, 50] on form "Compare your results to your peers [PERSON_NAME] [PERSON_NAME] Age Under [DEMOG…" at bounding box center [283, 98] width 567 height 168
click at [254, 109] on select "Highest education level No schooling Primary Lower Secondary Upper Secondary Oc…" at bounding box center [222, 107] width 107 height 17
click at [209, 108] on select "Highest education level No schooling Primary Lower Secondary Upper Secondary Oc…" at bounding box center [222, 107] width 107 height 17
select select "upper_secondary"
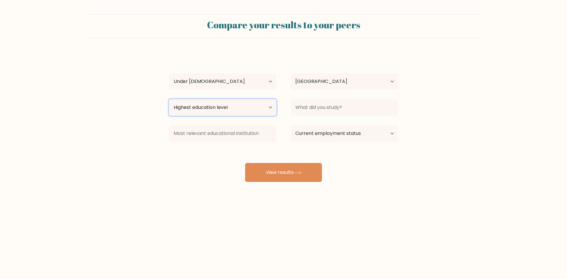
click at [169, 99] on select "Highest education level No schooling Primary Lower Secondary Upper Secondary Oc…" at bounding box center [222, 107] width 107 height 17
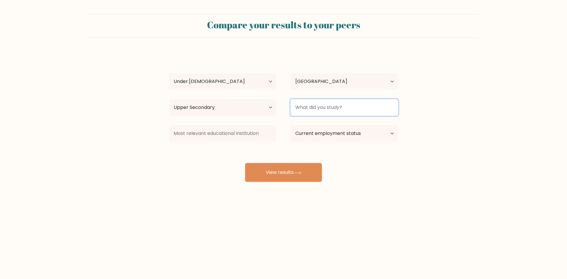
click at [302, 109] on input at bounding box center [343, 107] width 107 height 17
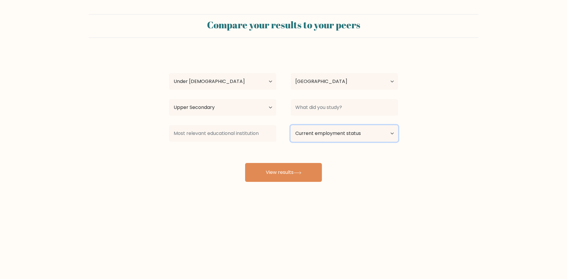
click at [369, 135] on select "Current employment status Employed Student Retired Other / prefer not to answer" at bounding box center [343, 133] width 107 height 17
select select "student"
click at [290, 125] on select "Current employment status Employed Student Retired Other / prefer not to answer" at bounding box center [343, 133] width 107 height 17
click at [337, 135] on select "Current employment status Employed Student Retired Other / prefer not to answer" at bounding box center [343, 133] width 107 height 17
click at [290, 125] on select "Current employment status Employed Student Retired Other / prefer not to answer" at bounding box center [343, 133] width 107 height 17
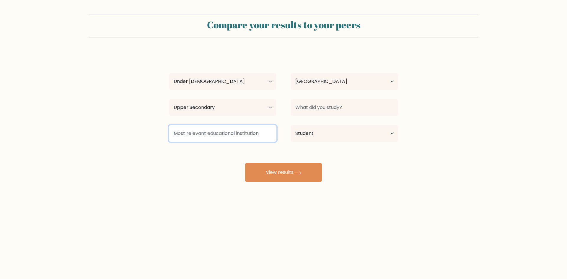
click at [223, 128] on input at bounding box center [222, 133] width 107 height 17
click at [372, 167] on div "[PERSON_NAME] [PERSON_NAME] Age Under [DEMOGRAPHIC_DATA] [DEMOGRAPHIC_DATA] [DE…" at bounding box center [283, 117] width 236 height 130
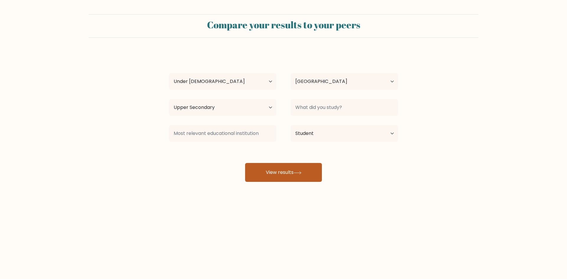
click at [304, 176] on button "View results" at bounding box center [283, 172] width 77 height 19
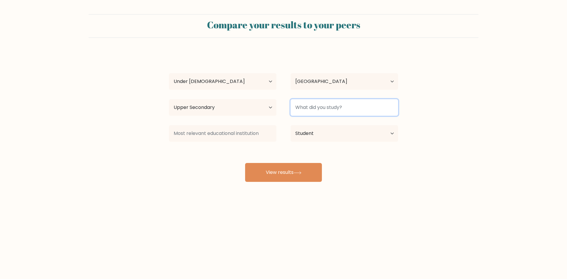
click at [324, 108] on input at bounding box center [343, 107] width 107 height 17
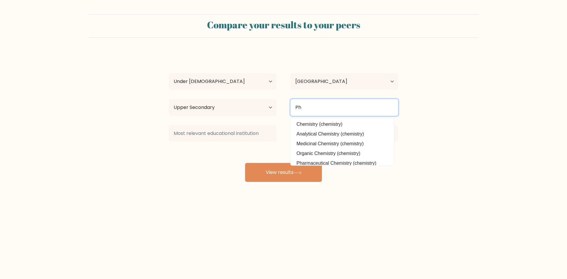
type input "P"
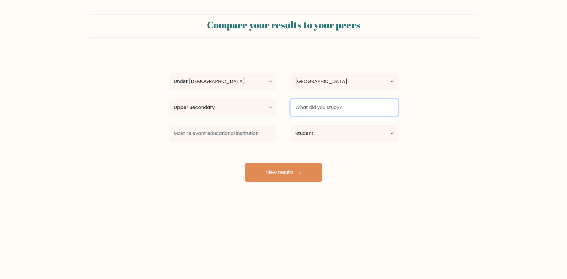
type input "K"
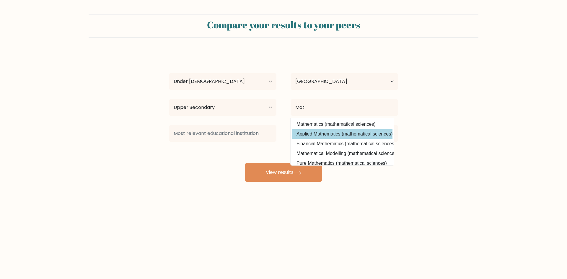
click at [322, 136] on option "Applied Mathematics (mathematical sciences)" at bounding box center [342, 133] width 100 height 9
type input "Applied Mathematics"
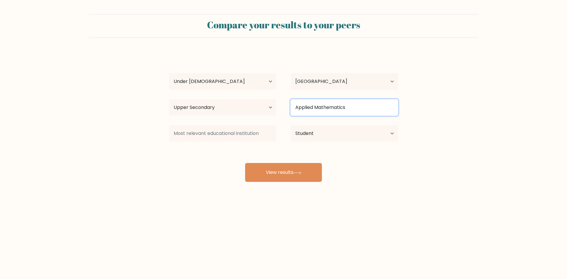
click at [345, 109] on input "Applied Mathematics" at bounding box center [343, 107] width 107 height 17
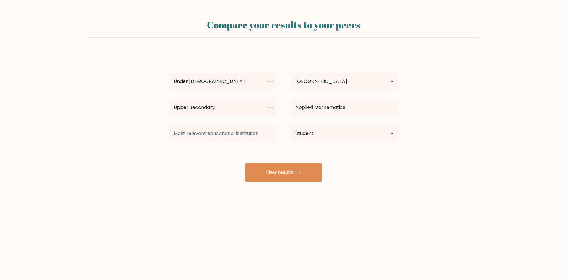
drag, startPoint x: 407, startPoint y: 118, endPoint x: 403, endPoint y: 134, distance: 16.3
click at [407, 118] on form "Compare your results to your peers [PERSON_NAME] [PERSON_NAME] Age Under [DEMOG…" at bounding box center [283, 98] width 567 height 168
click at [301, 173] on icon at bounding box center [297, 172] width 8 height 3
click at [231, 136] on input at bounding box center [222, 133] width 107 height 17
click at [390, 176] on div "[PERSON_NAME] [PERSON_NAME] Age Under [DEMOGRAPHIC_DATA] [DEMOGRAPHIC_DATA] [DE…" at bounding box center [283, 117] width 236 height 130
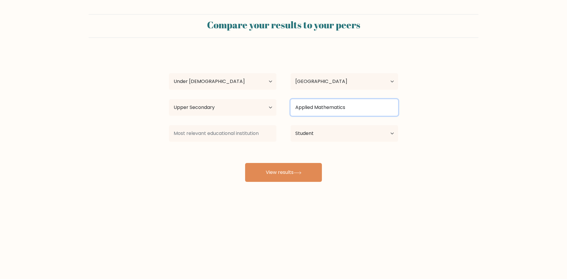
click at [324, 105] on input "Applied Mathematics" at bounding box center [343, 107] width 107 height 17
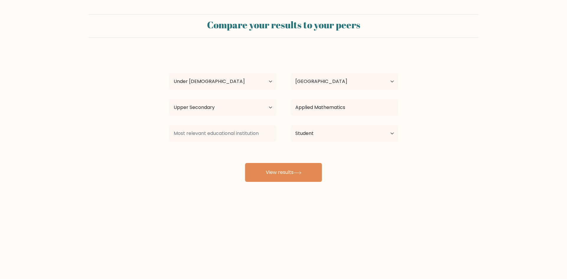
click at [388, 162] on div "[PERSON_NAME] [PERSON_NAME] Age Under [DEMOGRAPHIC_DATA] [DEMOGRAPHIC_DATA] [DE…" at bounding box center [283, 117] width 236 height 130
click at [236, 131] on input at bounding box center [222, 133] width 107 height 17
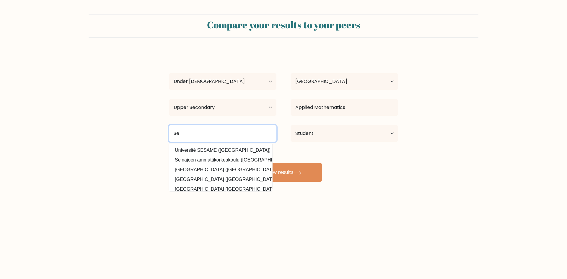
type input "S"
drag, startPoint x: 255, startPoint y: 134, endPoint x: 164, endPoint y: 136, distance: 90.6
click at [165, 136] on div "[GEOGRAPHIC_DATA] ([GEOGRAPHIC_DATA]) [GEOGRAPHIC_DATA][US_STATE] ([GEOGRAPHIC_…" at bounding box center [223, 133] width 122 height 21
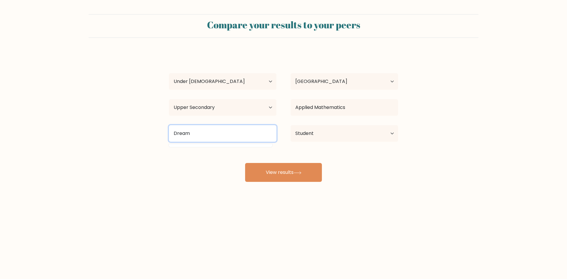
type input "Dream"
click at [384, 174] on div "[PERSON_NAME] [PERSON_NAME] Age Under [DEMOGRAPHIC_DATA] [DEMOGRAPHIC_DATA] [DE…" at bounding box center [283, 117] width 236 height 130
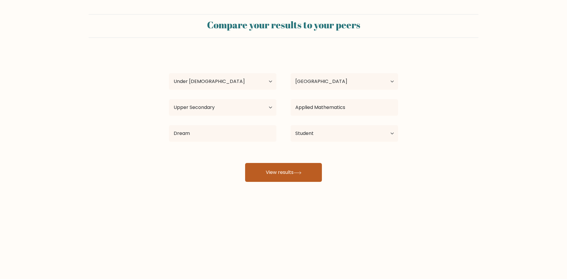
click at [298, 169] on button "View results" at bounding box center [283, 172] width 77 height 19
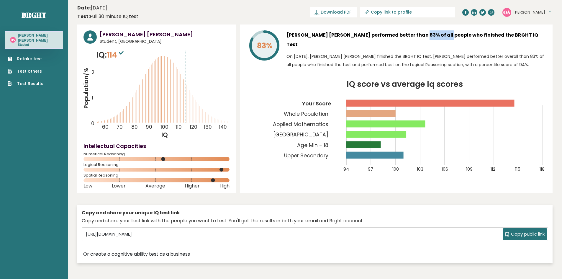
drag, startPoint x: 402, startPoint y: 36, endPoint x: 426, endPoint y: 37, distance: 24.0
click at [426, 37] on h3 "[PERSON_NAME] [PERSON_NAME] performed better than 83% of all people who finishe…" at bounding box center [417, 39] width 260 height 19
drag, startPoint x: 438, startPoint y: 37, endPoint x: 515, endPoint y: 39, distance: 76.8
click at [515, 39] on h3 "[PERSON_NAME] [PERSON_NAME] performed better than 83% of all people who finishe…" at bounding box center [417, 39] width 260 height 19
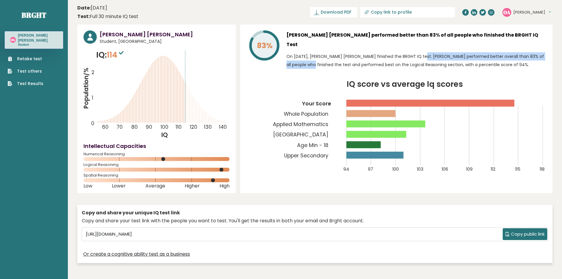
drag, startPoint x: 427, startPoint y: 44, endPoint x: 528, endPoint y: 44, distance: 101.8
click at [528, 52] on p "On October 11, 2025, Omar Ahmed Shawky finished the BRGHT IQ test. Omar perform…" at bounding box center [417, 60] width 260 height 17
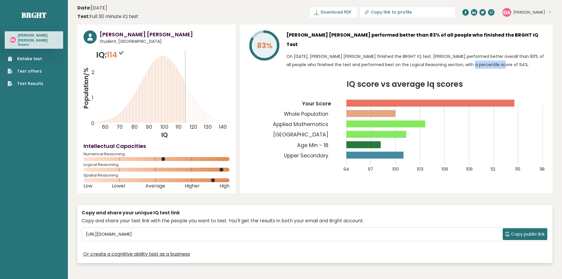
drag, startPoint x: 445, startPoint y: 55, endPoint x: 468, endPoint y: 53, distance: 22.6
click at [468, 53] on p "On October 11, 2025, Omar Ahmed Shawky finished the BRGHT IQ test. Omar perform…" at bounding box center [417, 60] width 260 height 17
drag, startPoint x: 324, startPoint y: 54, endPoint x: 348, endPoint y: 52, distance: 24.3
click at [349, 52] on p "On October 11, 2025, Omar Ahmed Shawky finished the BRGHT IQ test. Omar perform…" at bounding box center [417, 60] width 260 height 17
click at [300, 66] on div "83% Omar Ahmed Shawky performed better than 83% of all people who finished the …" at bounding box center [396, 109] width 313 height 169
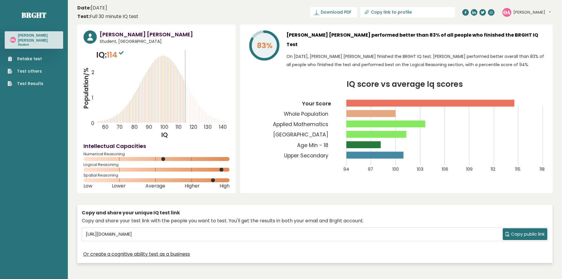
click at [189, 64] on icon "Population/% IQ 0 1 2 60 70 80 90 100 110 120 130 140" at bounding box center [157, 94] width 146 height 90
click at [388, 202] on div "Copy and share your unique IQ test link Copy and share your test link with the …" at bounding box center [315, 234] width 476 height 64
drag, startPoint x: 376, startPoint y: 74, endPoint x: 419, endPoint y: 79, distance: 43.4
click at [419, 79] on tspan "IQ score vs average Iq scores" at bounding box center [405, 84] width 116 height 11
click at [376, 98] on icon "IQ score vs average Iq scores 94 97 100 103 106 109 112 115 118 Your Score Whol…" at bounding box center [397, 130] width 300 height 99
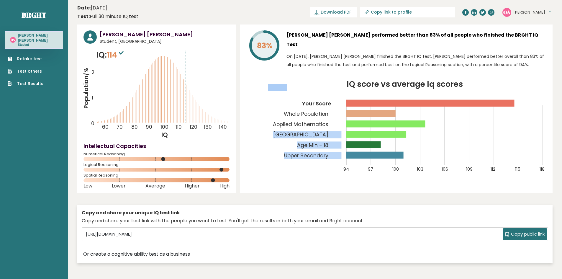
drag, startPoint x: 346, startPoint y: 111, endPoint x: 389, endPoint y: 114, distance: 42.6
click at [387, 114] on icon "IQ score vs average Iq scores 94 97 100 103 106 109 112 115 118 Your Score Whol…" at bounding box center [397, 130] width 300 height 99
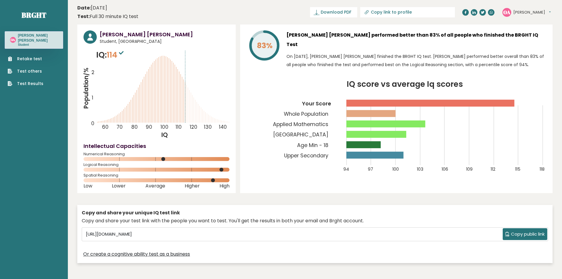
click at [394, 120] on rect at bounding box center [386, 123] width 79 height 7
click at [425, 120] on rect at bounding box center [386, 123] width 79 height 7
drag, startPoint x: 210, startPoint y: 179, endPoint x: 217, endPoint y: 178, distance: 6.9
click at [217, 178] on div "Spatial Reasoning" at bounding box center [157, 178] width 146 height 9
drag, startPoint x: 162, startPoint y: 157, endPoint x: 167, endPoint y: 157, distance: 4.7
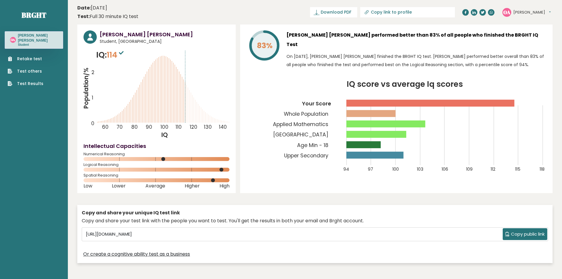
click at [167, 157] on div "Numerical Reasoning" at bounding box center [157, 157] width 146 height 9
drag, startPoint x: 167, startPoint y: 158, endPoint x: 182, endPoint y: 159, distance: 14.8
click at [182, 159] on rect at bounding box center [157, 159] width 146 height 4
drag, startPoint x: 146, startPoint y: 96, endPoint x: 172, endPoint y: 90, distance: 26.7
click at [169, 92] on icon "Population/% IQ 0 1 2 60 70 80 90 100 110 120 130 140" at bounding box center [157, 94] width 146 height 90
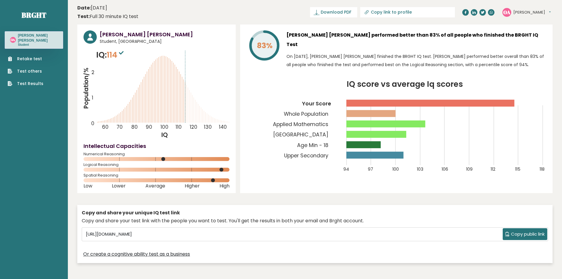
drag, startPoint x: 174, startPoint y: 87, endPoint x: 185, endPoint y: 64, distance: 25.5
click at [180, 82] on icon "Population/% IQ 0 1 2 60 70 80 90 100 110 120 130 140" at bounding box center [157, 94] width 146 height 90
click at [184, 58] on icon "Population/% IQ 0 1 2 60 70 80 90 100 110 120 130 140" at bounding box center [157, 94] width 146 height 90
drag, startPoint x: 184, startPoint y: 58, endPoint x: 187, endPoint y: 68, distance: 10.5
click at [187, 68] on icon "Population/% IQ 0 1 2 60 70 80 90 100 110 120 130 140" at bounding box center [157, 94] width 146 height 90
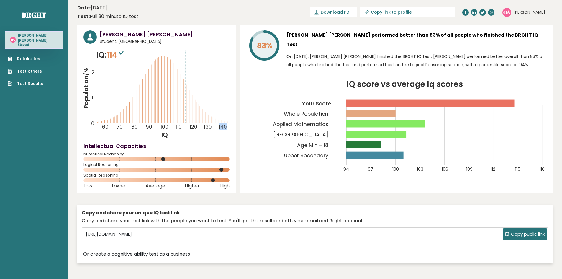
click at [220, 76] on icon "Population/% IQ 0 1 2 60 70 80 90 100 110 120 130 140" at bounding box center [157, 94] width 146 height 90
drag, startPoint x: 180, startPoint y: 50, endPoint x: 188, endPoint y: 53, distance: 8.3
click at [188, 53] on icon "Population/% IQ 0 1 2 60 70 80 90 100 110 120 130 140" at bounding box center [157, 94] width 146 height 90
drag, startPoint x: 187, startPoint y: 52, endPoint x: 193, endPoint y: 59, distance: 9.6
click at [193, 59] on icon "Population/% IQ 0 1 2 60 70 80 90 100 110 120 130 140" at bounding box center [157, 94] width 146 height 90
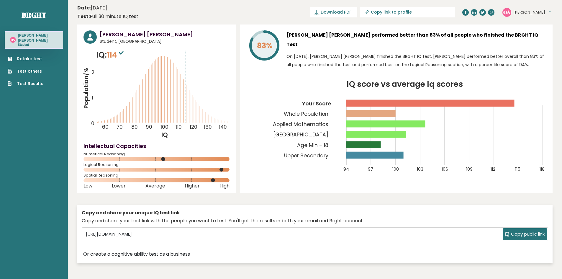
drag, startPoint x: 183, startPoint y: 77, endPoint x: 177, endPoint y: 91, distance: 15.2
click at [187, 89] on icon "Population/% IQ 0 1 2 60 70 80 90 100 110 120 130 140" at bounding box center [157, 94] width 146 height 90
drag, startPoint x: 144, startPoint y: 100, endPoint x: 187, endPoint y: 121, distance: 47.8
click at [187, 121] on icon "Population/% IQ 0 1 2 60 70 80 90 100 110 120 130 140" at bounding box center [157, 94] width 146 height 90
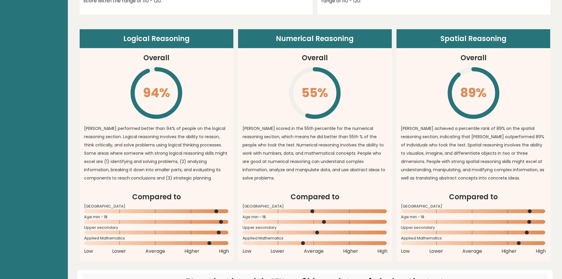
drag, startPoint x: 172, startPoint y: 145, endPoint x: 175, endPoint y: 161, distance: 16.1
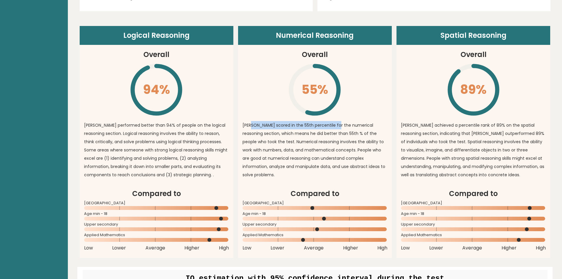
drag, startPoint x: 264, startPoint y: 122, endPoint x: 343, endPoint y: 121, distance: 78.8
click at [342, 121] on p "Omar scored in the 55th percentile for the numerical reasoning section, which m…" at bounding box center [315, 150] width 145 height 58
click at [347, 124] on p "Omar scored in the 55th percentile for the numerical reasoning section, which m…" at bounding box center [315, 150] width 145 height 58
drag, startPoint x: 252, startPoint y: 143, endPoint x: 278, endPoint y: 144, distance: 26.6
click at [278, 144] on p "Omar scored in the 55th percentile for the numerical reasoning section, which m…" at bounding box center [315, 150] width 145 height 58
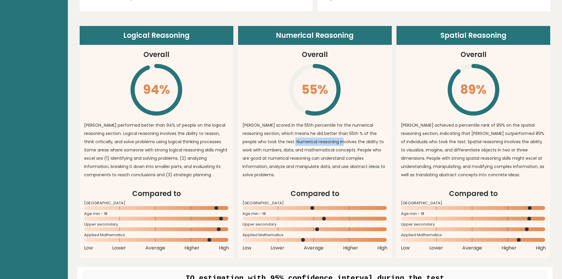
drag, startPoint x: 290, startPoint y: 144, endPoint x: 337, endPoint y: 145, distance: 47.0
click at [337, 145] on p "Omar scored in the 55th percentile for the numerical reasoning section, which m…" at bounding box center [315, 150] width 145 height 58
drag, startPoint x: 246, startPoint y: 150, endPoint x: 281, endPoint y: 150, distance: 34.5
click at [267, 150] on p "Omar scored in the 55th percentile for the numerical reasoning section, which m…" at bounding box center [315, 150] width 145 height 58
drag, startPoint x: 292, startPoint y: 153, endPoint x: 336, endPoint y: 153, distance: 43.4
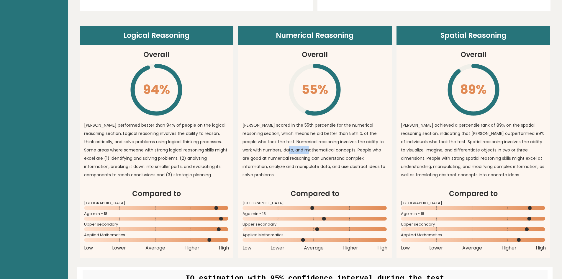
click at [310, 154] on p "Omar scored in the 55th percentile for the numerical reasoning section, which m…" at bounding box center [315, 150] width 145 height 58
drag, startPoint x: 347, startPoint y: 152, endPoint x: 373, endPoint y: 152, distance: 26.0
click at [373, 152] on p "Omar scored in the 55th percentile for the numerical reasoning section, which m…" at bounding box center [315, 150] width 145 height 58
drag, startPoint x: 244, startPoint y: 156, endPoint x: 332, endPoint y: 158, distance: 87.7
click at [332, 158] on p "Omar scored in the 55th percentile for the numerical reasoning section, which m…" at bounding box center [315, 150] width 145 height 58
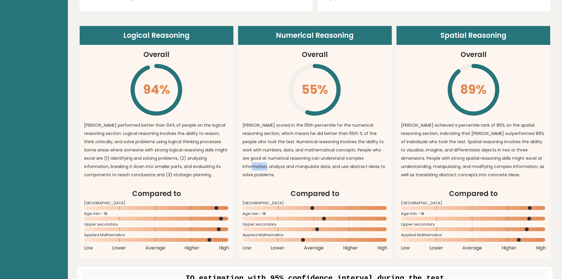
drag, startPoint x: 376, startPoint y: 154, endPoint x: 382, endPoint y: 154, distance: 6.2
click at [382, 154] on p "Omar scored in the 55th percentile for the numerical reasoning section, which m…" at bounding box center [315, 150] width 145 height 58
drag, startPoint x: 267, startPoint y: 168, endPoint x: 331, endPoint y: 174, distance: 64.6
click at [340, 174] on article "Numerical Reasoning Overall 55% \ Omar scored in the 55th percentile for the nu…" at bounding box center [315, 107] width 154 height 162
click at [326, 191] on h2 "Compared to" at bounding box center [315, 193] width 145 height 11
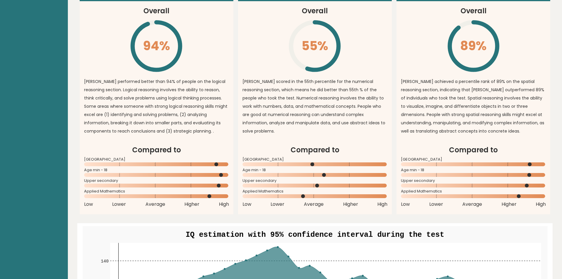
scroll to position [456, 0]
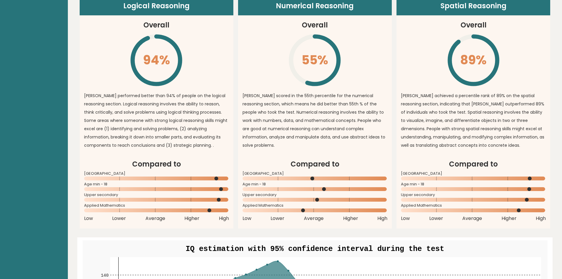
drag, startPoint x: 311, startPoint y: 177, endPoint x: 327, endPoint y: 179, distance: 15.8
click at [326, 179] on rect at bounding box center [315, 179] width 145 height 4
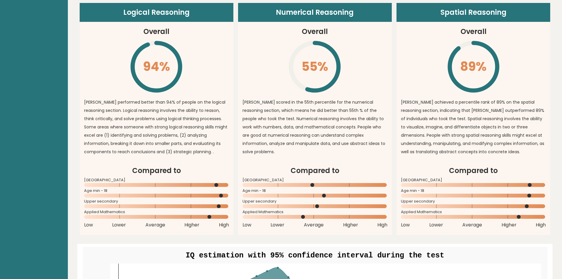
scroll to position [427, 0]
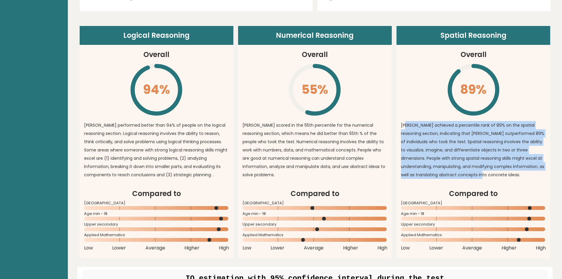
drag, startPoint x: 455, startPoint y: 121, endPoint x: 530, endPoint y: 173, distance: 91.0
click at [530, 175] on p "Omar achieved a percentile rank of 89% on the spatial reasoning section, indica…" at bounding box center [473, 150] width 145 height 58
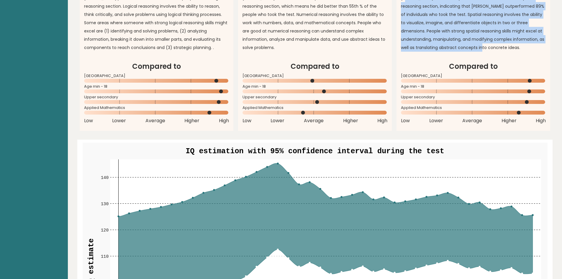
scroll to position [696, 0]
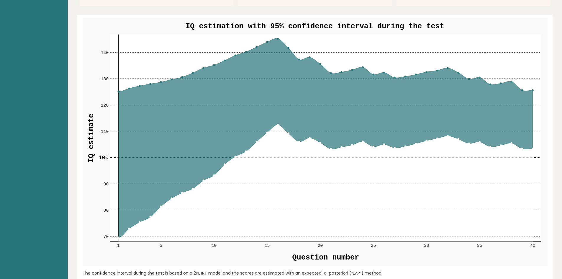
drag, startPoint x: 520, startPoint y: 171, endPoint x: 510, endPoint y: 200, distance: 31.1
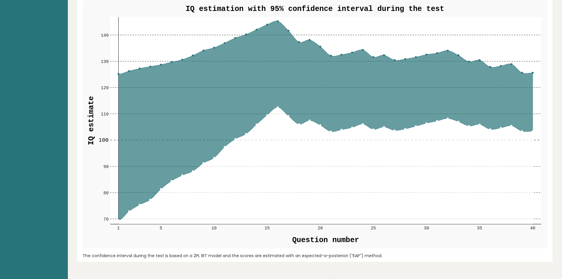
click at [496, 159] on icon at bounding box center [325, 165] width 415 height 117
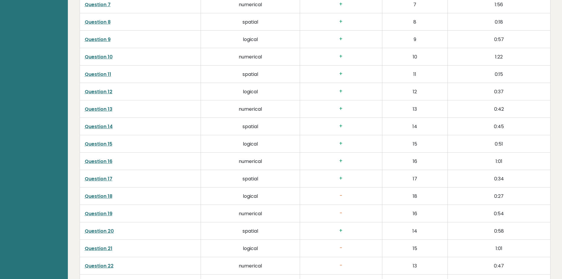
drag, startPoint x: 458, startPoint y: 147, endPoint x: 446, endPoint y: 203, distance: 57.2
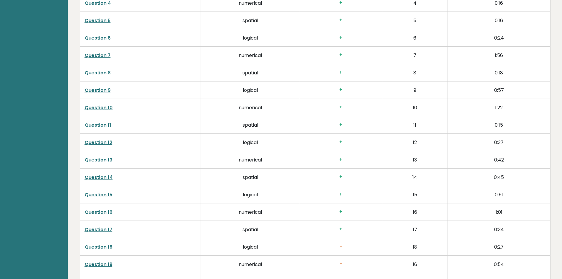
scroll to position [982, 0]
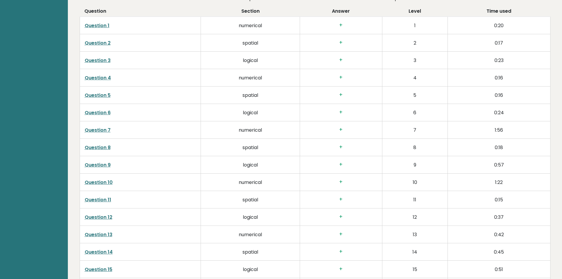
drag, startPoint x: 430, startPoint y: 176, endPoint x: 425, endPoint y: 130, distance: 45.8
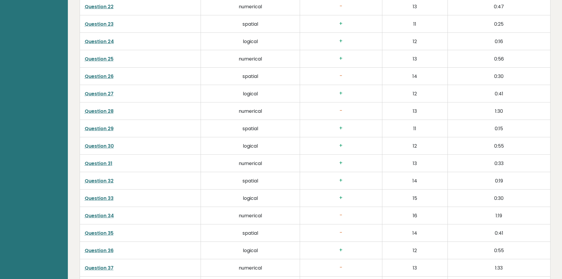
scroll to position [1509, 0]
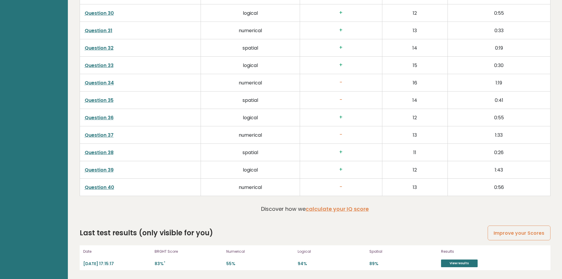
drag, startPoint x: 429, startPoint y: 105, endPoint x: 434, endPoint y: 156, distance: 51.0
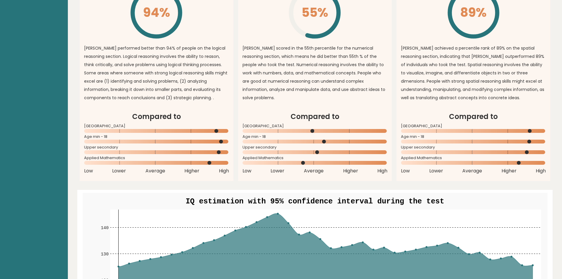
scroll to position [0, 0]
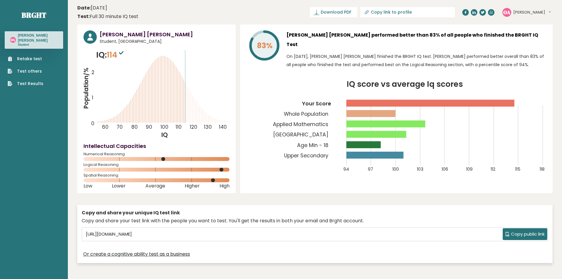
drag, startPoint x: 453, startPoint y: 225, endPoint x: 428, endPoint y: 100, distance: 127.0
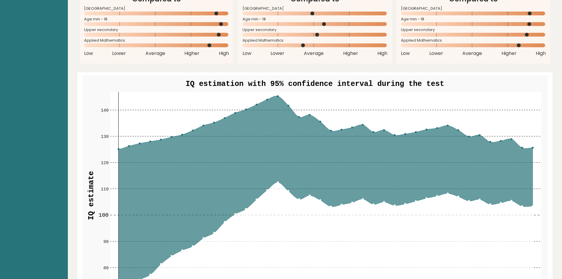
drag, startPoint x: 247, startPoint y: 71, endPoint x: 259, endPoint y: 122, distance: 52.6
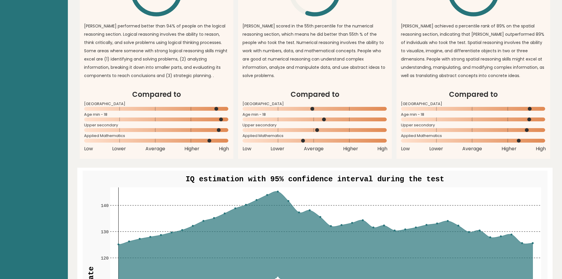
scroll to position [458, 0]
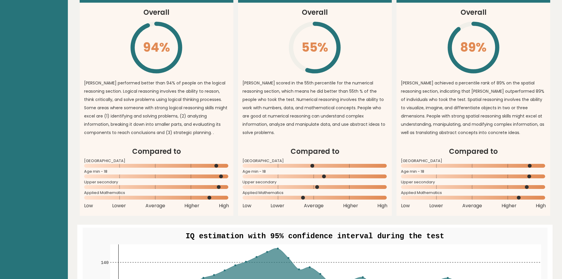
drag, startPoint x: 259, startPoint y: 122, endPoint x: 248, endPoint y: 78, distance: 45.5
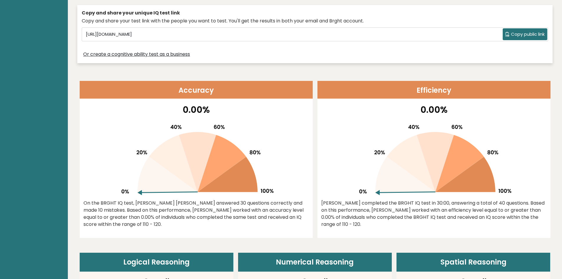
scroll to position [0, 0]
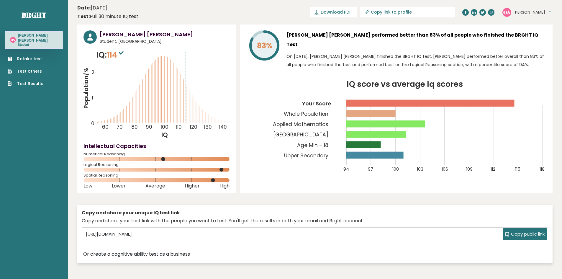
drag, startPoint x: 256, startPoint y: 107, endPoint x: 235, endPoint y: 42, distance: 68.9
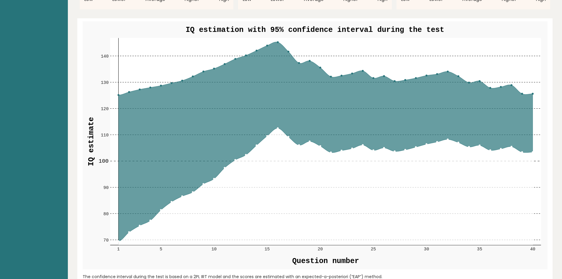
drag, startPoint x: 283, startPoint y: 75, endPoint x: 309, endPoint y: 165, distance: 93.0
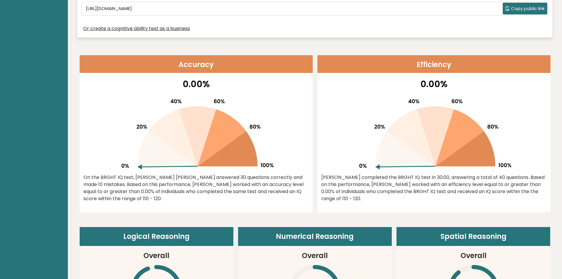
drag, startPoint x: 315, startPoint y: 139, endPoint x: 312, endPoint y: 58, distance: 81.5
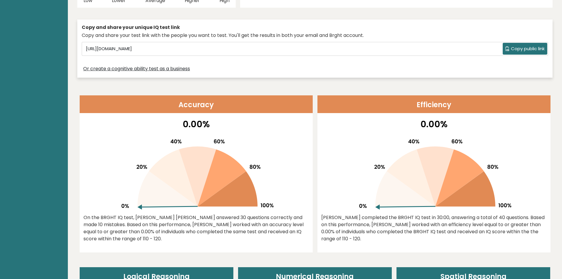
drag, startPoint x: 356, startPoint y: 164, endPoint x: 369, endPoint y: 169, distance: 13.7
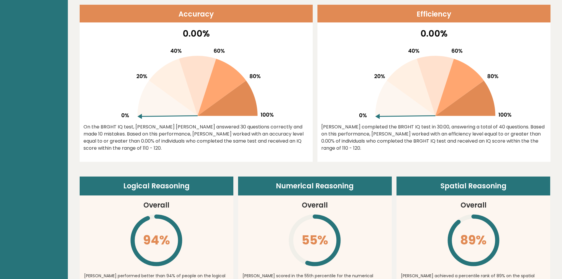
scroll to position [296, 0]
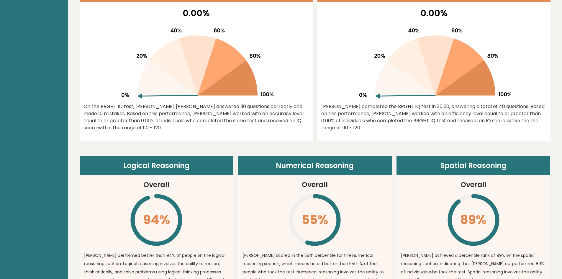
drag, startPoint x: 377, startPoint y: 193, endPoint x: 389, endPoint y: 204, distance: 15.9
drag, startPoint x: 438, startPoint y: 163, endPoint x: 513, endPoint y: 170, distance: 75.6
click at [513, 170] on header "Spatial Reasoning" at bounding box center [474, 165] width 154 height 19
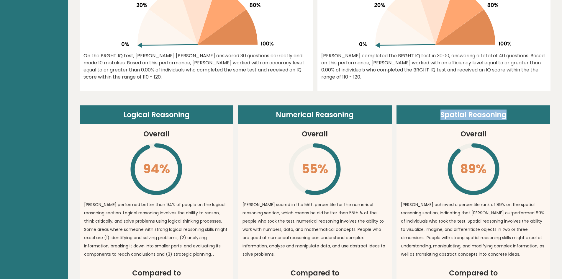
scroll to position [365, 0]
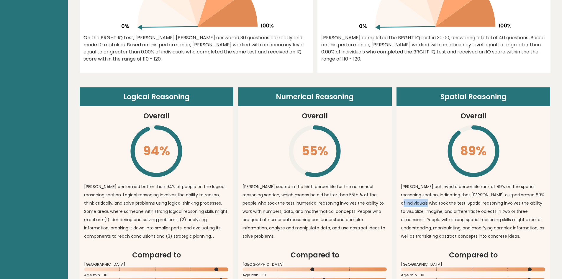
drag, startPoint x: 401, startPoint y: 203, endPoint x: 428, endPoint y: 203, distance: 27.2
click at [426, 203] on article "Spatial Reasoning Overall 89% \ Omar achieved a percentile rank of 89% on the s…" at bounding box center [474, 168] width 154 height 162
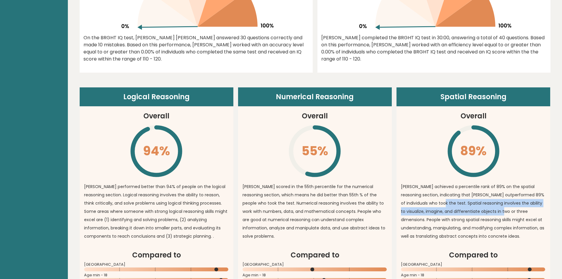
drag, startPoint x: 442, startPoint y: 205, endPoint x: 518, endPoint y: 208, distance: 75.6
click at [518, 208] on p "Omar achieved a percentile rank of 89% on the spatial reasoning section, indica…" at bounding box center [473, 211] width 145 height 58
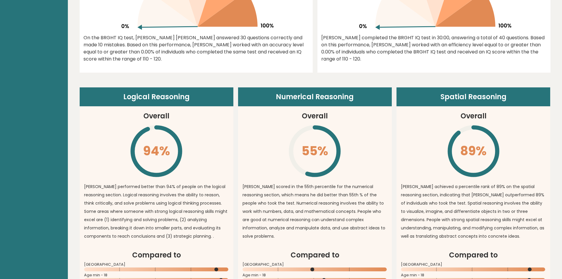
click at [401, 216] on p "Omar achieved a percentile rank of 89% on the spatial reasoning section, indica…" at bounding box center [473, 211] width 145 height 58
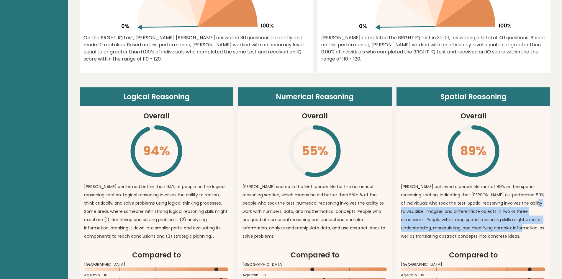
drag, startPoint x: 417, startPoint y: 210, endPoint x: 533, endPoint y: 230, distance: 118.7
click at [533, 230] on p "Omar achieved a percentile rank of 89% on the spatial reasoning section, indica…" at bounding box center [473, 211] width 145 height 58
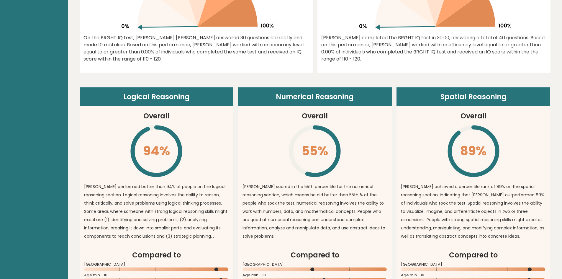
click at [482, 170] on icon "\" at bounding box center [474, 151] width 54 height 54
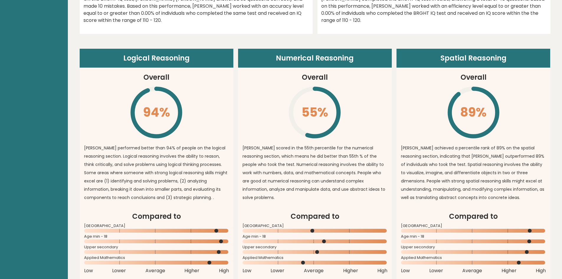
scroll to position [404, 0]
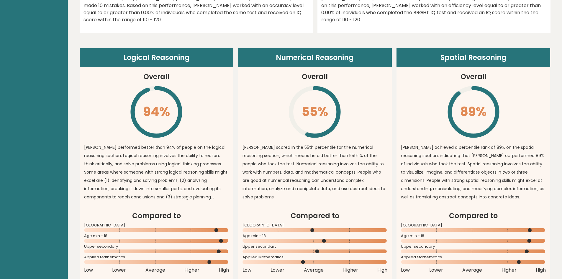
drag, startPoint x: 68, startPoint y: 47, endPoint x: 536, endPoint y: 102, distance: 471.1
click at [536, 101] on article "Spatial Reasoning Overall 89% \ Omar achieved a percentile rank of 89% on the s…" at bounding box center [474, 129] width 154 height 162
click at [276, 44] on div "Logical Reasoning Overall 94% \ Omar performed better than 94% of people on the…" at bounding box center [315, 156] width 471 height 247
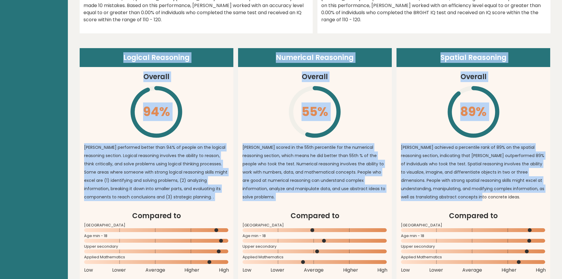
drag, startPoint x: 122, startPoint y: 54, endPoint x: 548, endPoint y: 205, distance: 451.6
click at [548, 205] on div "Logical Reasoning Overall 94% \ Omar performed better than 94% of people on the…" at bounding box center [315, 164] width 471 height 232
copy div "Logical Reasoning Overall 94% \ Omar performed better than 94% of people on the…"
click at [248, 80] on article "Numerical Reasoning Overall 55% \ Omar scored in the 55th percentile for the nu…" at bounding box center [315, 129] width 154 height 162
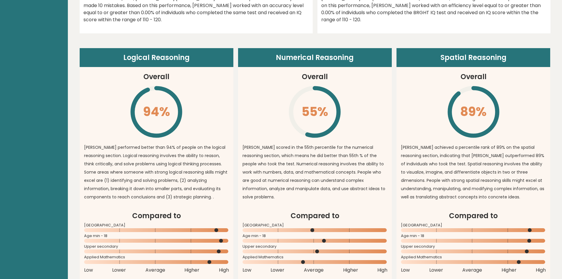
drag, startPoint x: 322, startPoint y: 239, endPoint x: 345, endPoint y: 239, distance: 23.0
click at [335, 239] on rect at bounding box center [315, 241] width 145 height 4
